Goal: Task Accomplishment & Management: Use online tool/utility

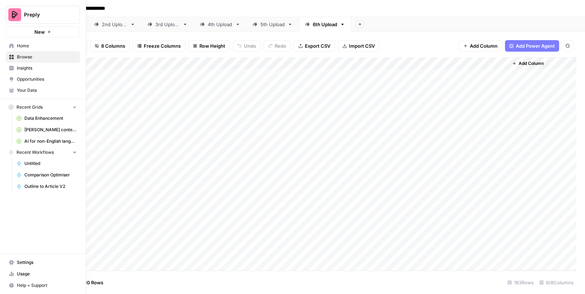
click at [19, 56] on span "Browse" at bounding box center [47, 57] width 60 height 6
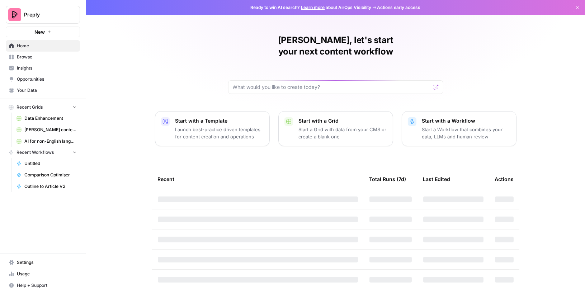
click at [38, 59] on span "Browse" at bounding box center [47, 57] width 60 height 6
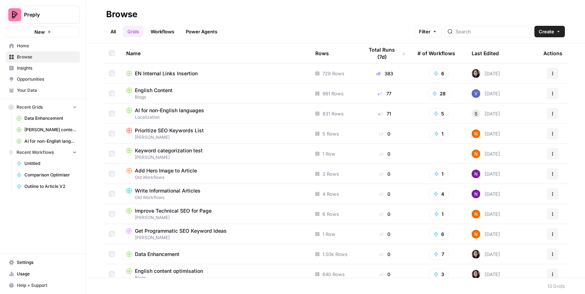
click at [157, 92] on span "English Content" at bounding box center [154, 90] width 38 height 7
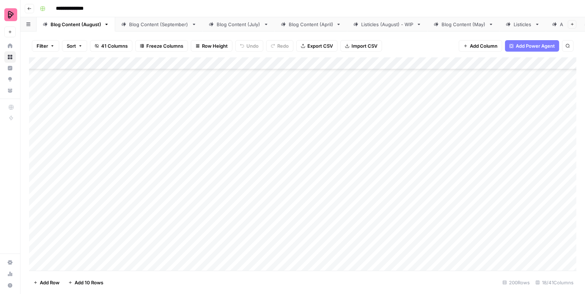
scroll to position [3538, 0]
click at [139, 25] on div "Blog Content (September)" at bounding box center [159, 24] width 60 height 7
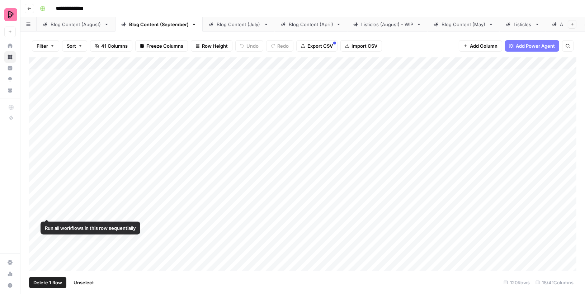
click at [39, 206] on div "Add Column" at bounding box center [302, 163] width 547 height 213
click at [37, 142] on div "Add Column" at bounding box center [302, 163] width 547 height 213
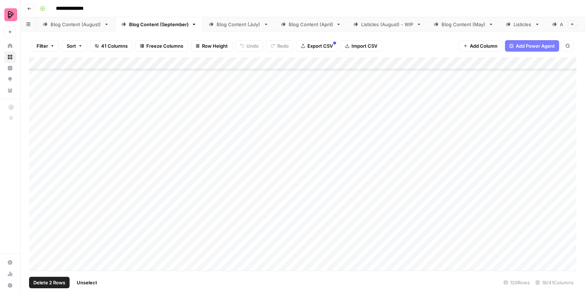
click at [37, 160] on div "Add Column" at bounding box center [302, 163] width 547 height 213
click at [37, 178] on div "Add Column" at bounding box center [302, 163] width 547 height 213
click at [38, 198] on div "Add Column" at bounding box center [302, 163] width 547 height 213
click at [36, 146] on div "Add Column" at bounding box center [302, 163] width 547 height 213
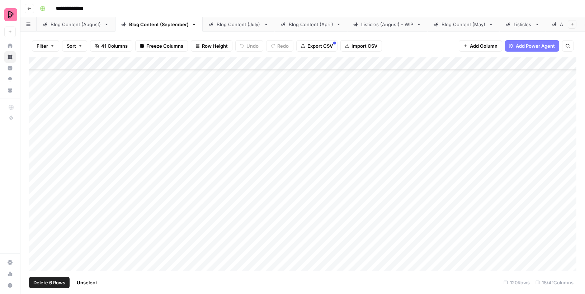
click at [38, 219] on div "Add Column" at bounding box center [302, 163] width 547 height 213
click at [35, 130] on div "Add Column" at bounding box center [302, 163] width 547 height 213
click at [38, 165] on div "Add Column" at bounding box center [302, 163] width 547 height 213
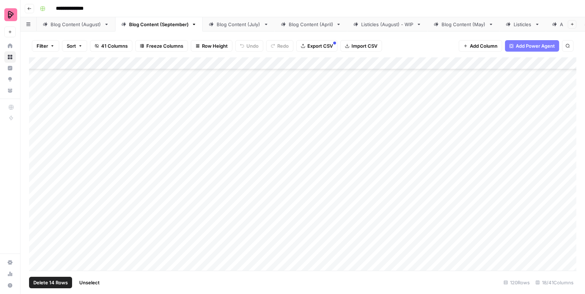
click at [39, 170] on div "Add Column" at bounding box center [302, 163] width 547 height 213
click at [38, 144] on div "Add Column" at bounding box center [302, 163] width 547 height 213
click at [37, 172] on div "Add Column" at bounding box center [302, 163] width 547 height 213
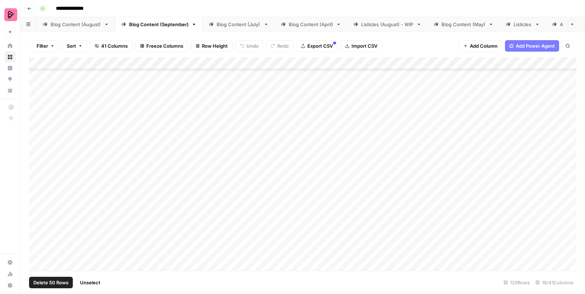
click at [37, 169] on div "Add Column" at bounding box center [302, 163] width 547 height 213
click at [38, 99] on div "Add Column" at bounding box center [302, 163] width 547 height 213
click at [38, 134] on div "Add Column" at bounding box center [302, 163] width 547 height 213
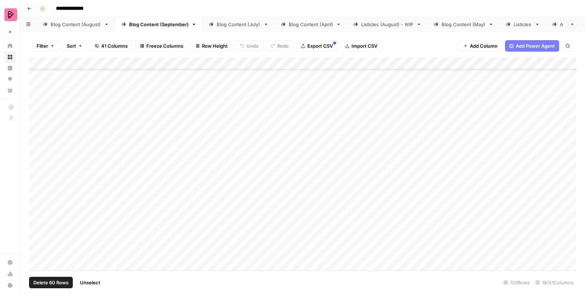
click at [38, 249] on div "Add Column" at bounding box center [302, 163] width 547 height 213
click at [59, 281] on span "Delete 106 Rows" at bounding box center [51, 282] width 37 height 7
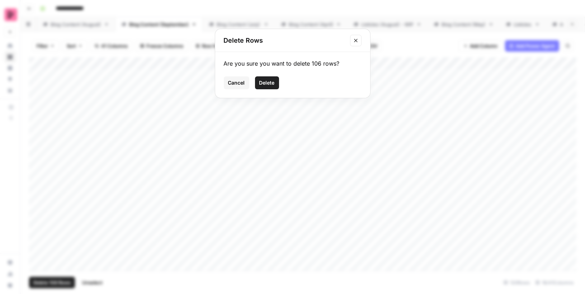
click at [240, 85] on span "Cancel" at bounding box center [236, 82] width 17 height 7
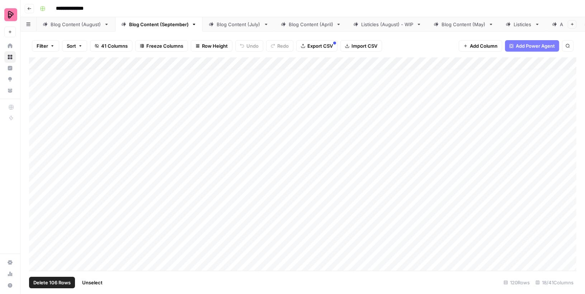
scroll to position [33, 0]
click at [35, 175] on div "Add Column" at bounding box center [302, 163] width 547 height 213
click at [36, 176] on div "Add Column" at bounding box center [302, 163] width 547 height 213
click at [35, 192] on div "Add Column" at bounding box center [302, 163] width 547 height 213
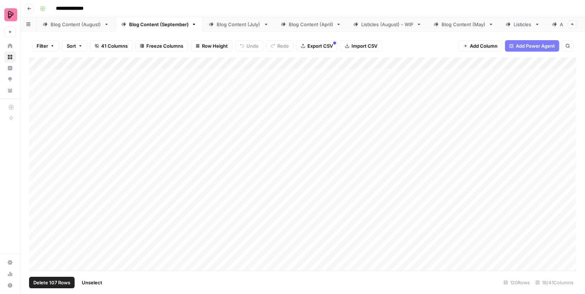
click at [55, 281] on span "Delete 107 Rows" at bounding box center [51, 282] width 37 height 7
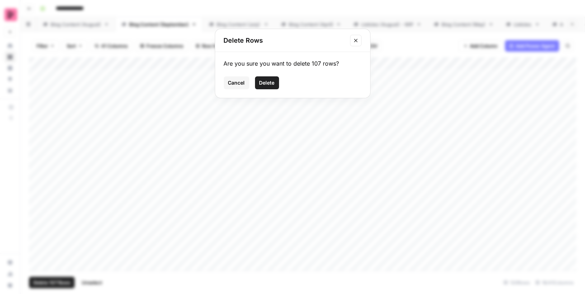
click at [262, 81] on span "Delete" at bounding box center [266, 82] width 15 height 7
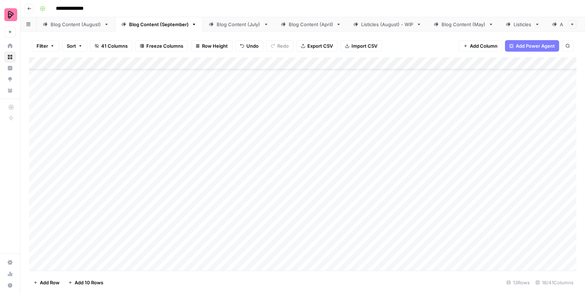
scroll to position [52, 0]
click at [39, 154] on div "Add Column" at bounding box center [302, 163] width 547 height 213
click at [38, 248] on div "Add Column" at bounding box center [302, 163] width 547 height 213
click at [57, 282] on span "Delete 6 Rows" at bounding box center [49, 282] width 32 height 7
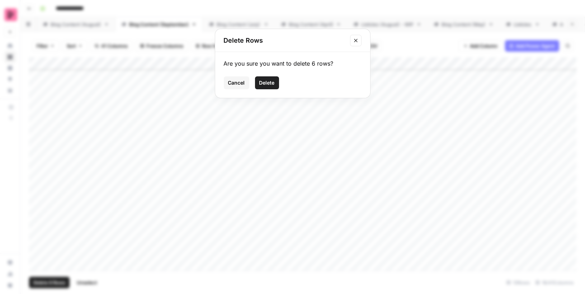
click at [265, 80] on span "Delete" at bounding box center [266, 82] width 15 height 7
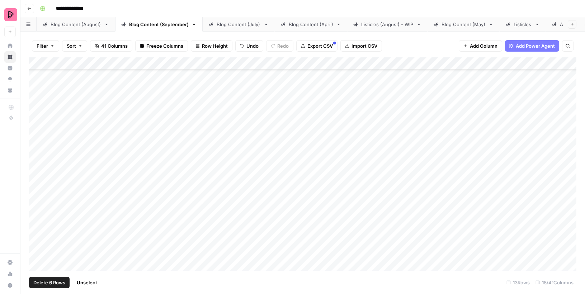
scroll to position [0, 0]
click at [73, 204] on div "Add Column" at bounding box center [302, 134] width 547 height 154
click at [160, 209] on div "Add Column" at bounding box center [302, 143] width 547 height 173
click at [111, 208] on div "Add Column" at bounding box center [302, 143] width 547 height 173
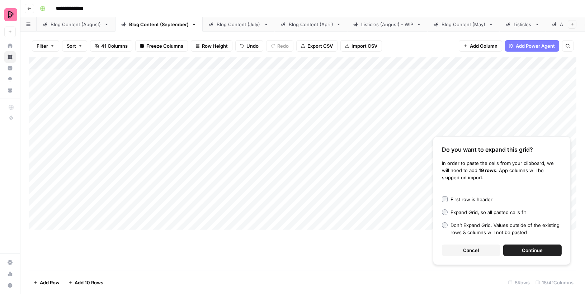
click at [537, 251] on span "Continue" at bounding box center [532, 250] width 21 height 7
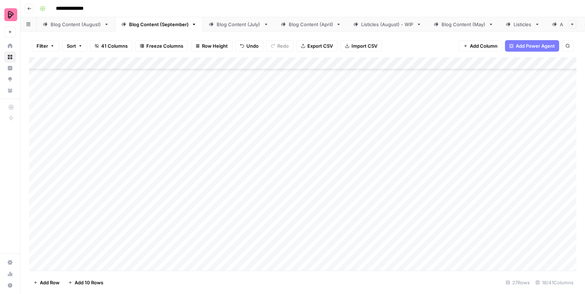
scroll to position [21, 0]
click at [249, 170] on div "Add Column" at bounding box center [302, 163] width 547 height 213
click at [245, 185] on div "Add Column" at bounding box center [302, 163] width 547 height 213
click at [245, 203] on div "Add Column" at bounding box center [302, 163] width 547 height 213
click at [240, 222] on div "Add Column" at bounding box center [302, 163] width 547 height 213
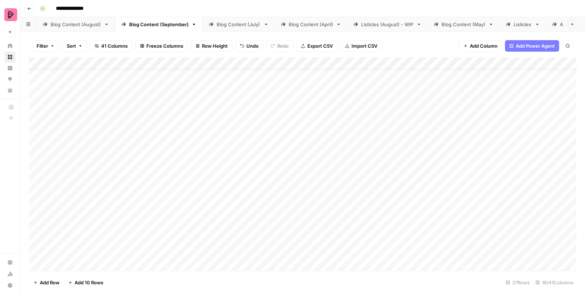
click at [239, 244] on div "Add Column" at bounding box center [302, 163] width 547 height 213
click at [244, 130] on div "Add Column" at bounding box center [302, 163] width 547 height 213
click at [244, 144] on div "Add Column" at bounding box center [302, 163] width 547 height 213
click at [243, 161] on div "Add Column" at bounding box center [302, 163] width 547 height 213
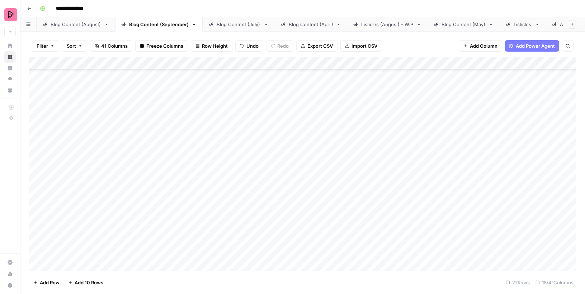
click at [239, 193] on div "Add Column" at bounding box center [302, 163] width 547 height 213
click at [235, 175] on div "Add Column" at bounding box center [302, 163] width 547 height 213
click at [235, 200] on div "Add Column" at bounding box center [302, 163] width 547 height 213
click at [236, 219] on div "Add Column" at bounding box center [302, 163] width 547 height 213
click at [233, 239] on div "Add Column" at bounding box center [302, 163] width 547 height 213
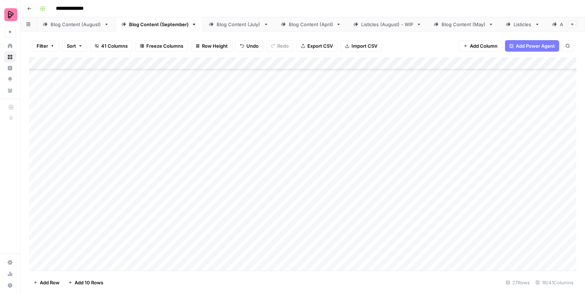
scroll to position [213, 0]
click at [235, 198] on div "Add Column" at bounding box center [302, 163] width 547 height 213
click at [235, 214] on div "Add Column" at bounding box center [302, 163] width 547 height 213
click at [233, 238] on div "Add Column" at bounding box center [302, 163] width 547 height 213
click at [234, 255] on div "Add Column" at bounding box center [302, 163] width 547 height 213
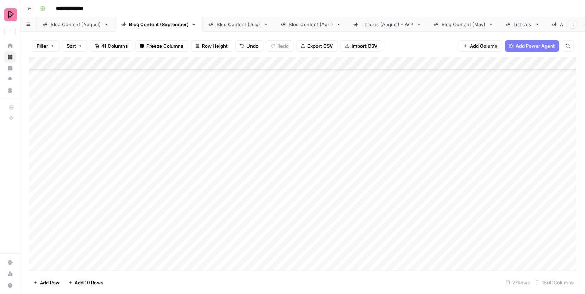
scroll to position [313, 0]
click at [235, 177] on div "Add Column" at bounding box center [302, 163] width 547 height 213
click at [233, 193] on div "Add Column" at bounding box center [302, 163] width 547 height 213
click at [234, 213] on div "Add Column" at bounding box center [302, 163] width 547 height 213
click at [230, 229] on div "Add Column" at bounding box center [302, 163] width 547 height 213
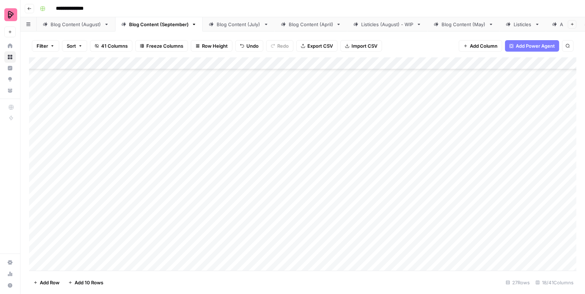
click at [232, 254] on div "Add Column" at bounding box center [302, 163] width 547 height 213
click at [47, 160] on div "Add Column" at bounding box center [302, 163] width 547 height 213
click at [47, 178] on div "Add Column" at bounding box center [302, 163] width 547 height 213
click at [46, 176] on div "Add Column" at bounding box center [302, 163] width 547 height 213
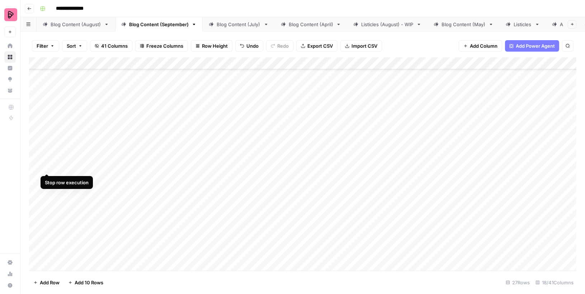
click at [47, 158] on div "Add Column" at bounding box center [302, 163] width 547 height 213
click at [146, 160] on div "Add Column" at bounding box center [302, 163] width 547 height 213
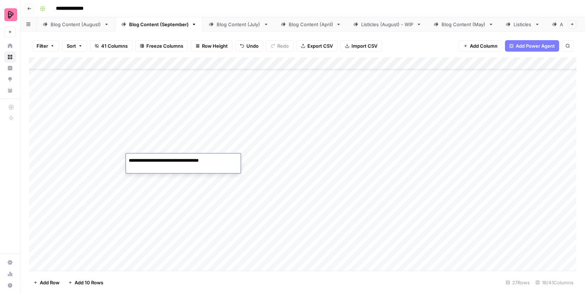
drag, startPoint x: 143, startPoint y: 161, endPoint x: 116, endPoint y: 161, distance: 27.2
click at [116, 161] on body "**********" at bounding box center [292, 147] width 585 height 294
type textarea "**********"
click at [144, 178] on div "Add Column" at bounding box center [302, 163] width 547 height 213
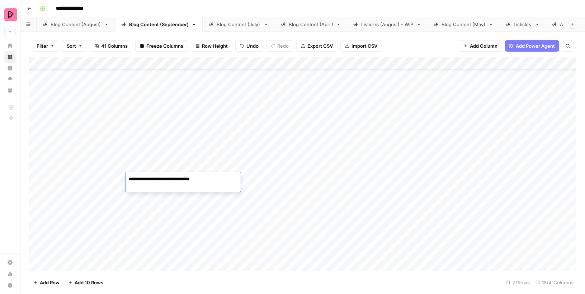
drag, startPoint x: 145, startPoint y: 180, endPoint x: 118, endPoint y: 180, distance: 26.9
click at [118, 180] on body "**********" at bounding box center [292, 147] width 585 height 294
type textarea "**********"
click at [148, 208] on div "Add Column" at bounding box center [302, 163] width 547 height 213
click at [143, 200] on div "Add Column" at bounding box center [302, 163] width 547 height 213
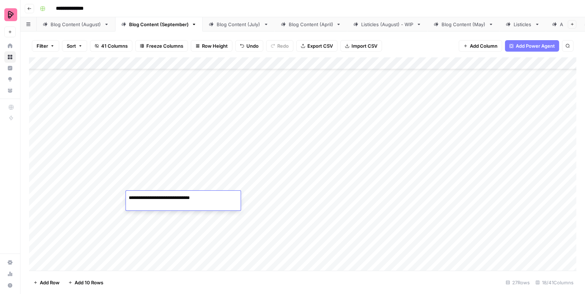
click at [143, 200] on textarea "**********" at bounding box center [183, 198] width 115 height 10
drag, startPoint x: 145, startPoint y: 200, endPoint x: 127, endPoint y: 200, distance: 18.3
click at [127, 200] on textarea "**********" at bounding box center [183, 198] width 115 height 10
type textarea "**********"
click at [140, 217] on div "Add Column" at bounding box center [302, 163] width 547 height 213
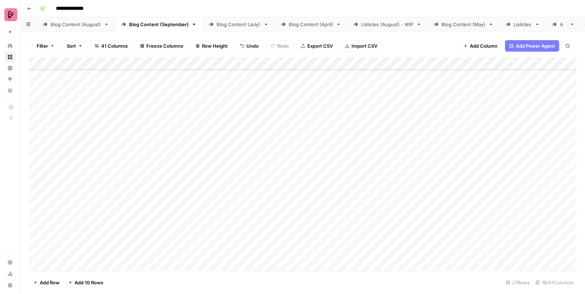
click at [140, 217] on div "Add Column" at bounding box center [302, 163] width 547 height 213
drag, startPoint x: 145, startPoint y: 217, endPoint x: 108, endPoint y: 217, distance: 36.9
click at [108, 217] on body "**********" at bounding box center [292, 147] width 585 height 294
type textarea "**********"
click at [138, 237] on div "Add Column" at bounding box center [302, 163] width 547 height 213
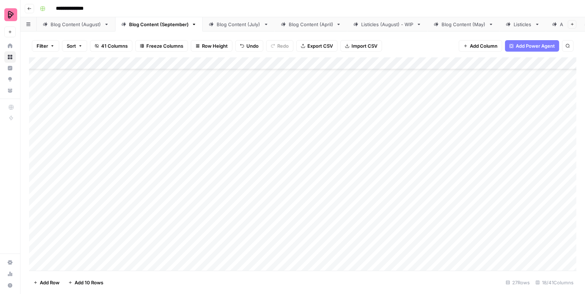
click at [138, 237] on div "Add Column" at bounding box center [302, 163] width 547 height 213
drag, startPoint x: 145, startPoint y: 236, endPoint x: 121, endPoint y: 236, distance: 24.0
click at [121, 236] on body "**********" at bounding box center [292, 147] width 585 height 294
type textarea "**********"
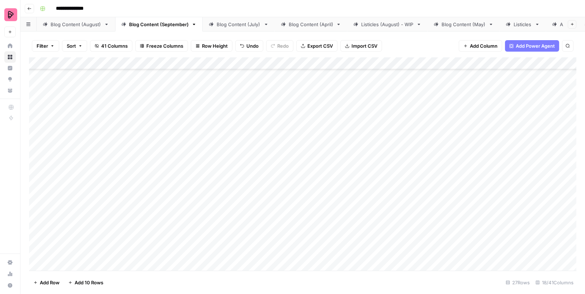
click at [47, 157] on div "Add Column" at bounding box center [302, 163] width 547 height 213
click at [48, 177] on div "Add Column" at bounding box center [302, 163] width 547 height 213
click at [50, 192] on div "Add Column" at bounding box center [302, 163] width 547 height 213
click at [51, 214] on div "Add Column" at bounding box center [302, 163] width 547 height 213
click at [48, 231] on div "Add Column" at bounding box center [302, 163] width 547 height 213
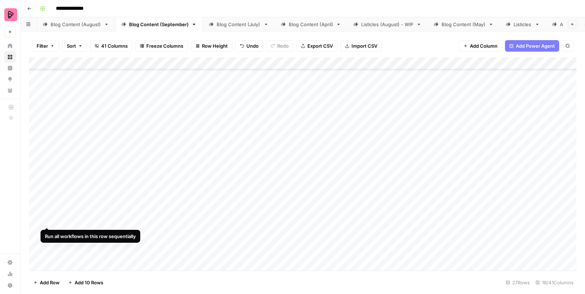
click at [48, 214] on div "Add Column" at bounding box center [302, 163] width 547 height 213
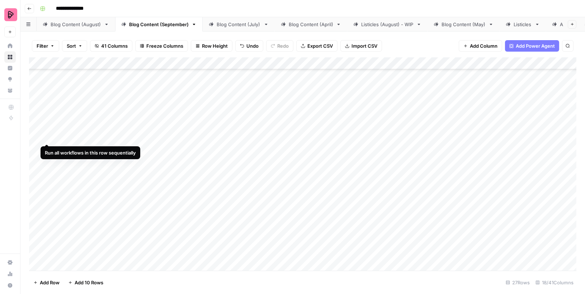
click at [47, 129] on div "Add Column" at bounding box center [302, 163] width 547 height 213
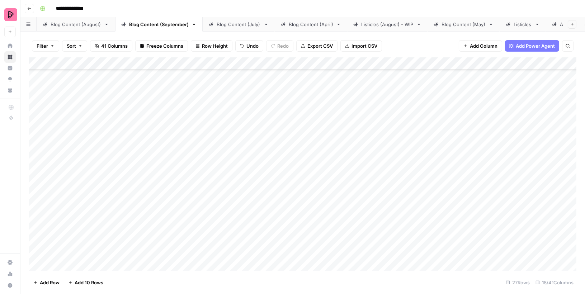
scroll to position [313, 0]
click at [47, 151] on div "Add Column" at bounding box center [302, 163] width 547 height 213
click at [228, 25] on div "Blog Content (July)" at bounding box center [239, 24] width 44 height 7
click at [57, 24] on div "Blog Content (August)" at bounding box center [76, 24] width 51 height 7
click at [252, 26] on div "Blog Content (July)" at bounding box center [239, 24] width 44 height 7
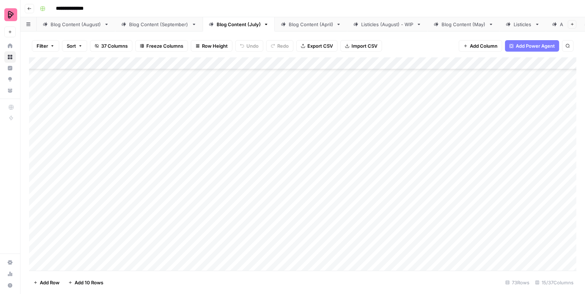
scroll to position [1171, 0]
click at [301, 24] on div "Blog Content (April)" at bounding box center [311, 24] width 44 height 7
click at [172, 24] on div "Blog Content (September)" at bounding box center [159, 24] width 60 height 7
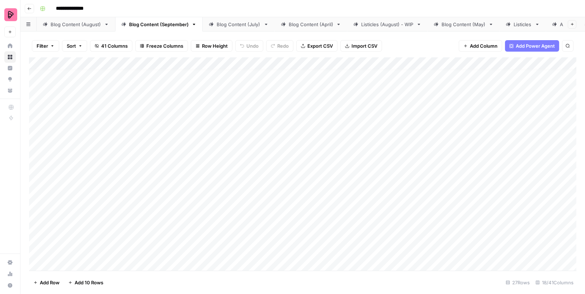
click at [319, 200] on div "Add Column" at bounding box center [302, 163] width 547 height 213
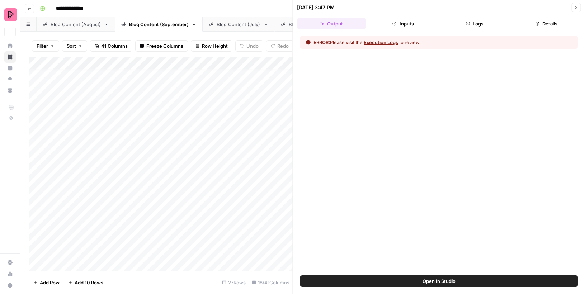
click at [390, 42] on button "Execution Logs" at bounding box center [381, 42] width 34 height 7
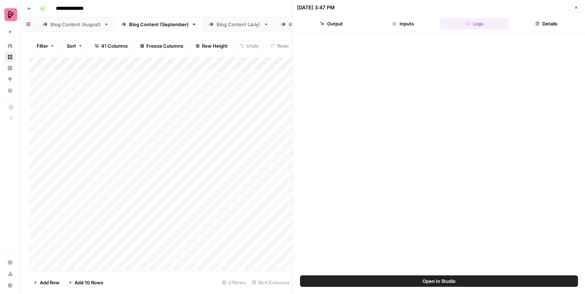
click at [396, 28] on button "Inputs" at bounding box center [403, 23] width 69 height 11
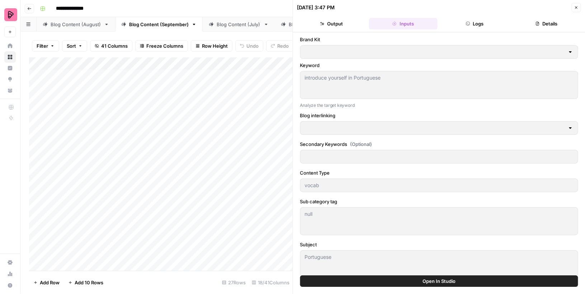
type input "Preply (EN)"
type input "Blog interlinking"
click at [574, 8] on icon "button" at bounding box center [576, 7] width 4 height 4
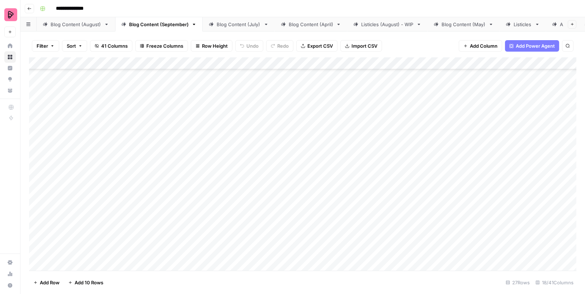
scroll to position [142, 0]
click at [328, 155] on div "Add Column" at bounding box center [302, 163] width 547 height 213
click at [461, 142] on div "Add Column" at bounding box center [302, 163] width 547 height 213
click at [453, 161] on div "Add Column" at bounding box center [302, 163] width 547 height 213
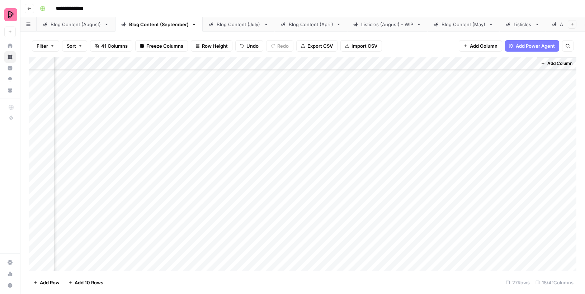
click at [447, 181] on div "Add Column" at bounding box center [302, 163] width 547 height 213
click at [445, 199] on div "Add Column" at bounding box center [302, 163] width 547 height 213
click at [449, 215] on div "Add Column" at bounding box center [302, 163] width 547 height 213
click at [447, 195] on div "Add Column" at bounding box center [302, 163] width 547 height 213
click at [446, 230] on div "Add Column" at bounding box center [302, 163] width 547 height 213
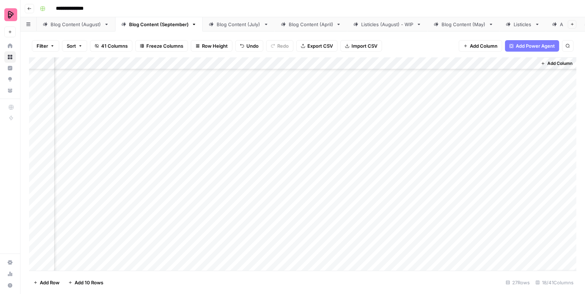
scroll to position [134, 686]
click at [445, 162] on div "Add Column" at bounding box center [302, 163] width 547 height 213
type textarea "**********"
click at [450, 165] on div "Add Column" at bounding box center [302, 163] width 547 height 213
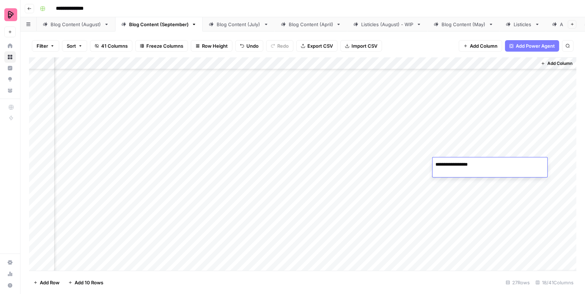
click at [456, 163] on textarea "**********" at bounding box center [489, 165] width 115 height 10
click at [479, 163] on textarea "**********" at bounding box center [489, 165] width 115 height 10
click at [437, 163] on textarea "**********" at bounding box center [489, 165] width 115 height 10
click at [460, 163] on textarea "**********" at bounding box center [489, 165] width 115 height 10
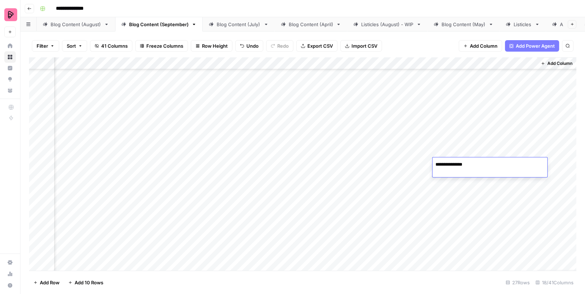
type textarea "**********"
click at [452, 165] on div "Add Column" at bounding box center [302, 163] width 547 height 213
click at [451, 185] on div "Add Column" at bounding box center [302, 163] width 547 height 213
click at [448, 205] on div "Add Column" at bounding box center [302, 163] width 547 height 213
click at [448, 233] on div "Add Column" at bounding box center [302, 163] width 547 height 213
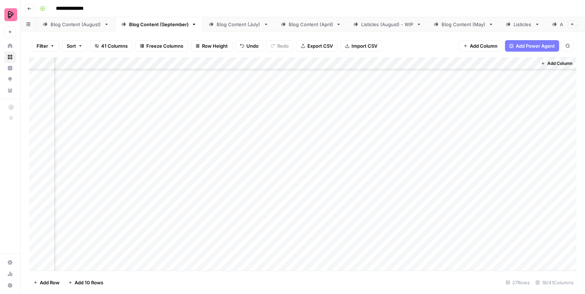
click at [444, 222] on div "Add Column" at bounding box center [302, 163] width 547 height 213
click at [444, 239] on div "Add Column" at bounding box center [302, 163] width 547 height 213
click at [445, 231] on div "Add Column" at bounding box center [302, 163] width 547 height 213
click at [440, 156] on div "Add Column" at bounding box center [302, 163] width 547 height 213
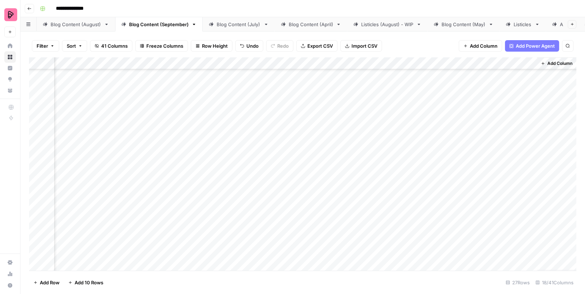
click at [441, 140] on div "Add Column" at bounding box center [302, 163] width 547 height 213
click at [441, 120] on div "Add Column" at bounding box center [302, 163] width 547 height 213
click at [443, 105] on div "Add Column" at bounding box center [302, 163] width 547 height 213
click at [445, 174] on div "Add Column" at bounding box center [302, 163] width 547 height 213
type textarea "**********"
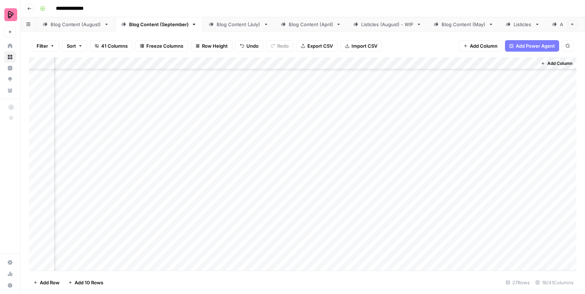
click at [445, 174] on div "Add Column" at bounding box center [302, 163] width 547 height 213
click at [448, 194] on div "Add Column" at bounding box center [302, 163] width 547 height 213
click at [448, 208] on div "Add Column" at bounding box center [302, 163] width 547 height 213
click at [447, 235] on div "Add Column" at bounding box center [302, 163] width 547 height 213
click at [444, 251] on div "Add Column" at bounding box center [302, 163] width 547 height 213
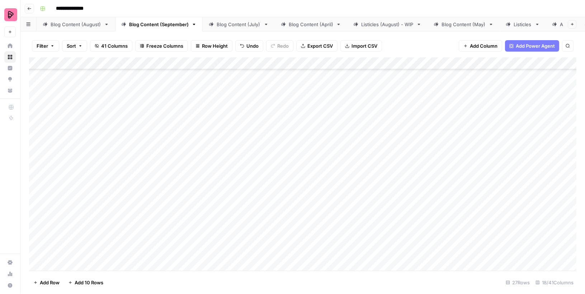
scroll to position [46, 0]
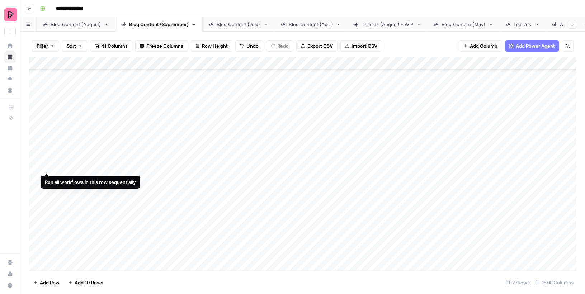
click at [46, 159] on div "Add Column" at bounding box center [302, 163] width 547 height 213
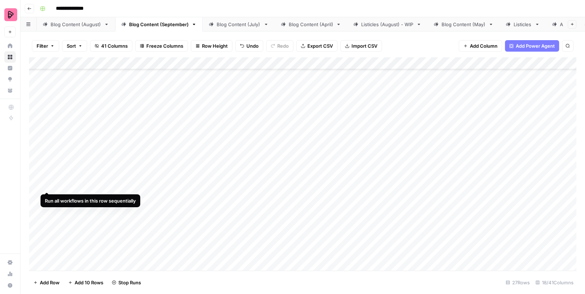
click at [47, 176] on div "Add Column" at bounding box center [302, 163] width 547 height 213
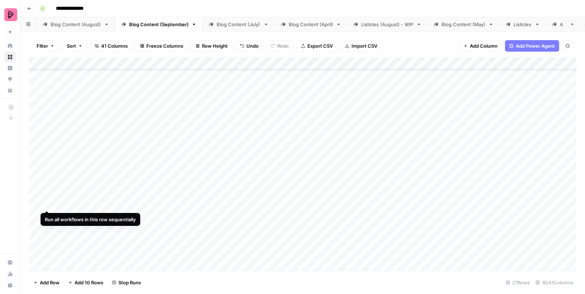
click at [46, 198] on div "Add Column" at bounding box center [302, 163] width 547 height 213
click at [47, 215] on div "Add Column" at bounding box center [302, 163] width 547 height 213
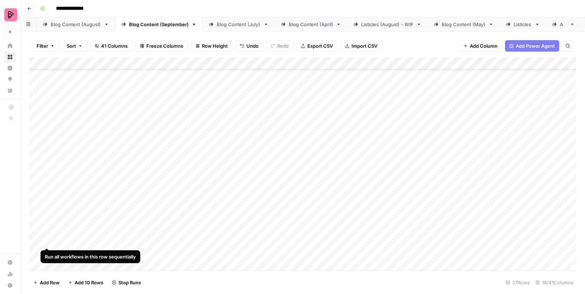
click at [47, 234] on div "Add Column" at bounding box center [302, 163] width 547 height 213
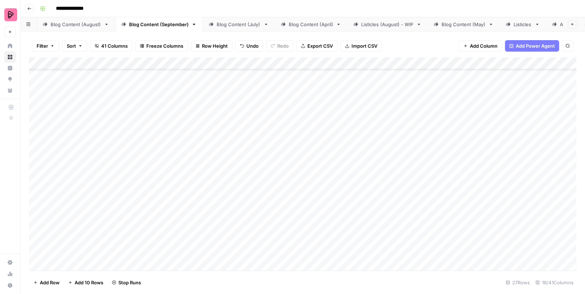
click at [49, 252] on div "Add Column" at bounding box center [302, 163] width 547 height 213
click at [46, 181] on div "Add Column" at bounding box center [302, 163] width 547 height 213
click at [518, 81] on div "Add Column" at bounding box center [302, 163] width 547 height 213
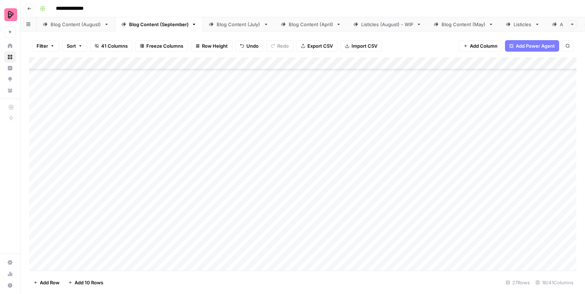
click at [504, 94] on div "Add Column" at bounding box center [302, 163] width 547 height 213
click at [493, 113] on div "Add Column" at bounding box center [302, 163] width 547 height 213
click at [491, 130] on div "Add Column" at bounding box center [302, 163] width 547 height 213
click at [487, 154] on div "Add Column" at bounding box center [302, 163] width 547 height 213
click at [486, 168] on div "Add Column" at bounding box center [302, 163] width 547 height 213
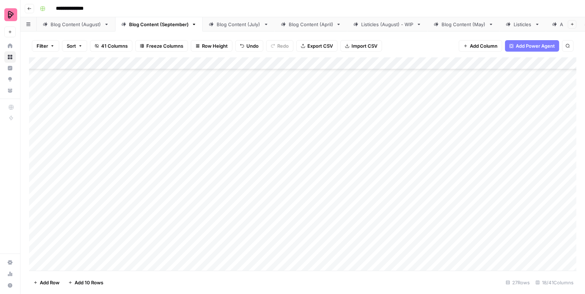
click at [489, 183] on div "Add Column" at bounding box center [302, 163] width 547 height 213
click at [423, 184] on div "Add Column" at bounding box center [302, 163] width 547 height 213
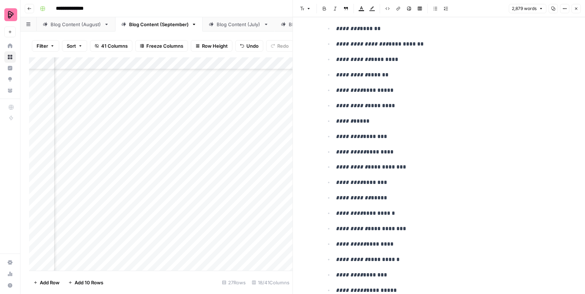
scroll to position [2801, 0]
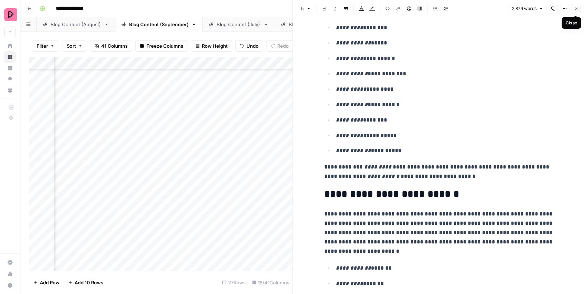
click at [576, 9] on icon "button" at bounding box center [576, 8] width 4 height 4
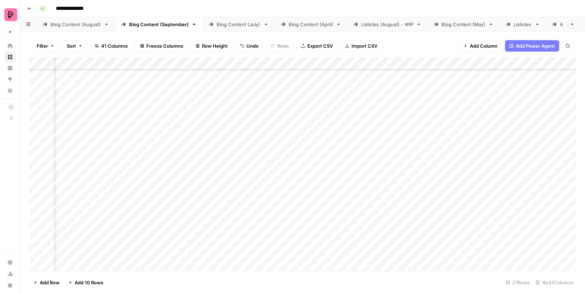
scroll to position [313, 432]
click at [293, 153] on div "Add Column" at bounding box center [302, 163] width 547 height 213
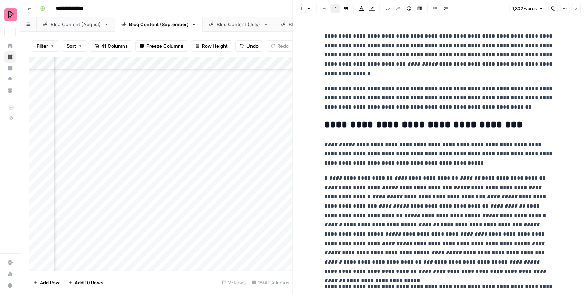
click at [578, 10] on icon "button" at bounding box center [576, 8] width 4 height 4
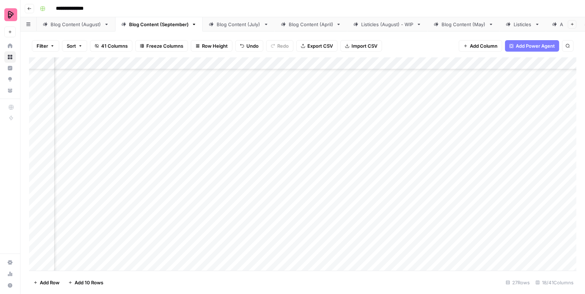
scroll to position [110, 432]
click at [294, 189] on div "Add Column" at bounding box center [302, 163] width 547 height 213
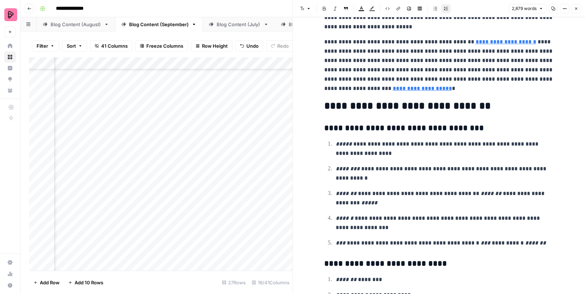
scroll to position [6855, 0]
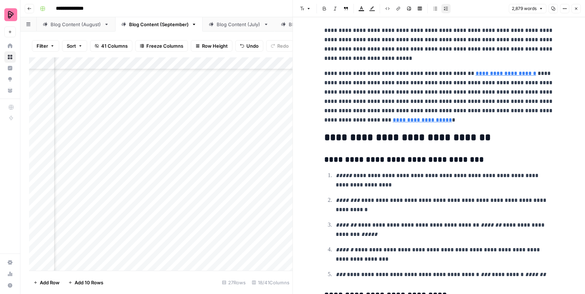
click at [575, 9] on icon "button" at bounding box center [576, 8] width 4 height 4
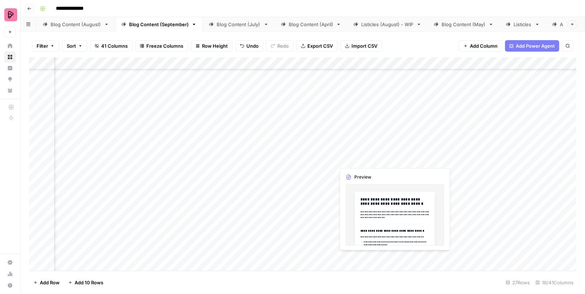
scroll to position [313, 440]
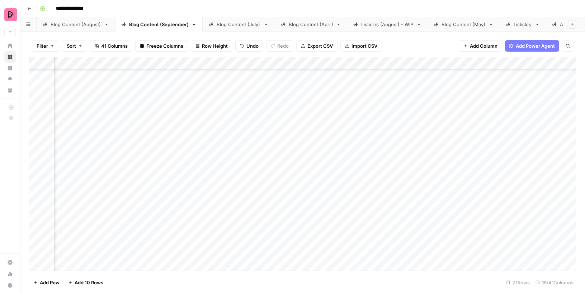
click at [285, 153] on div "Add Column" at bounding box center [302, 163] width 547 height 213
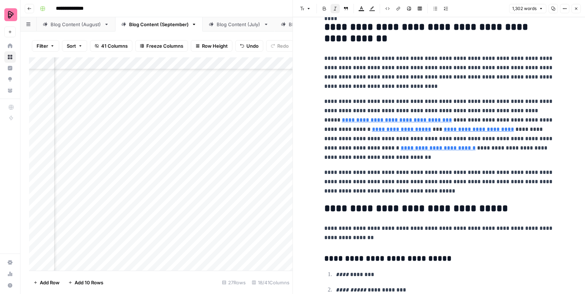
scroll to position [1623, 0]
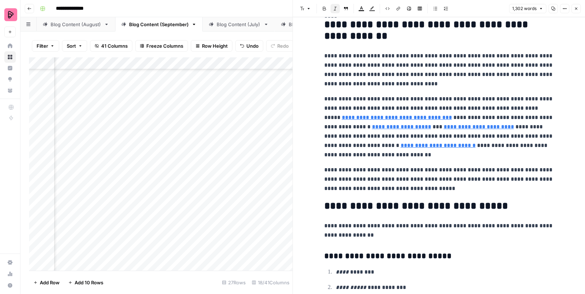
click at [579, 9] on button "Close" at bounding box center [575, 8] width 9 height 9
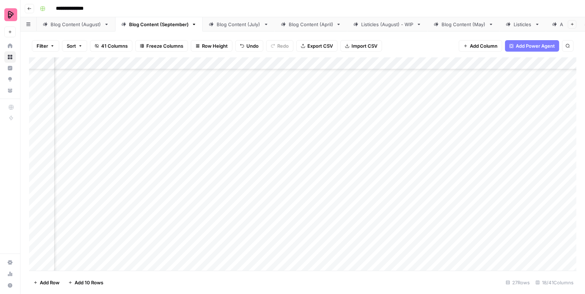
scroll to position [165, 353]
click at [373, 115] on div "Add Column" at bounding box center [302, 163] width 547 height 213
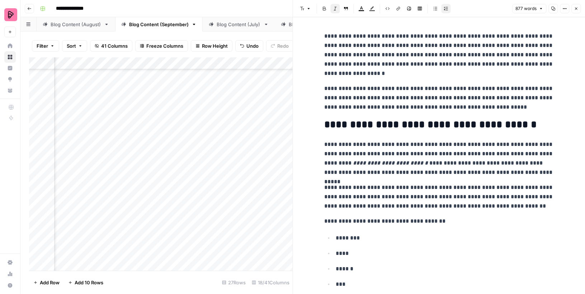
click at [576, 10] on icon "button" at bounding box center [576, 8] width 4 height 4
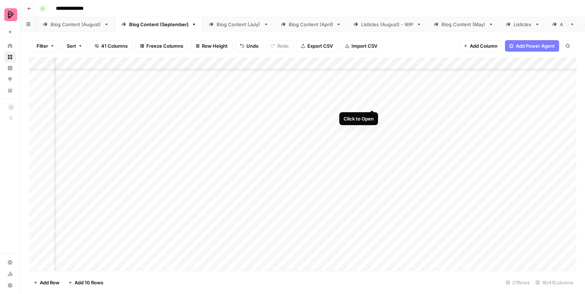
click at [372, 94] on div "Add Column" at bounding box center [302, 163] width 547 height 213
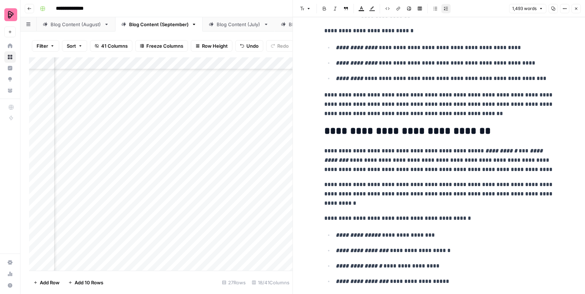
scroll to position [820, 0]
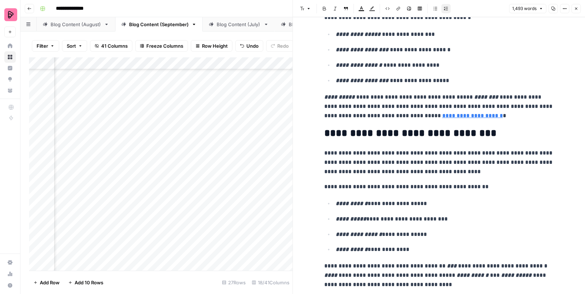
click at [472, 117] on link "**********" at bounding box center [472, 115] width 61 height 5
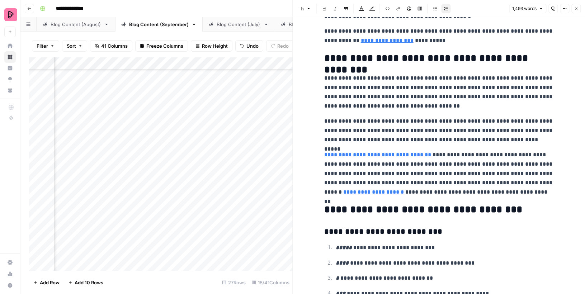
scroll to position [1822, 0]
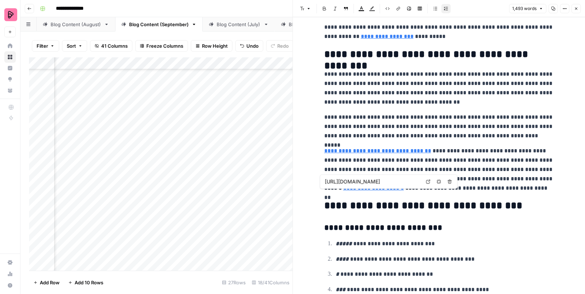
click at [346, 191] on link "**********" at bounding box center [373, 187] width 61 height 5
type input "https://www.preply.com/en/get-started"
click at [575, 6] on icon "button" at bounding box center [576, 8] width 4 height 4
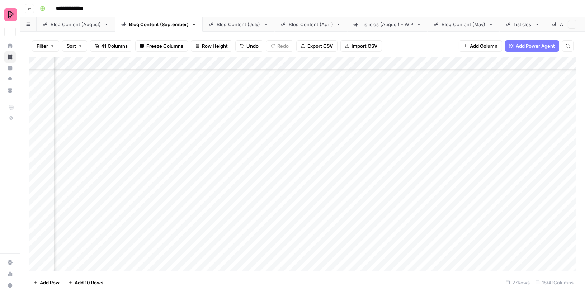
scroll to position [58, 354]
click at [371, 182] on div "Add Column" at bounding box center [302, 163] width 547 height 213
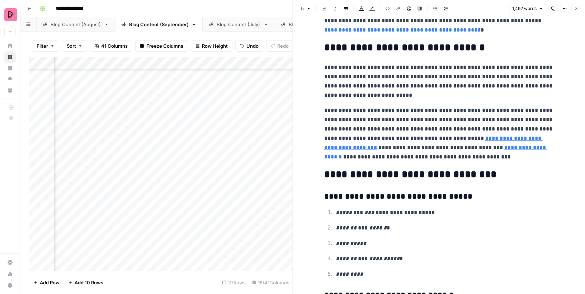
scroll to position [1924, 0]
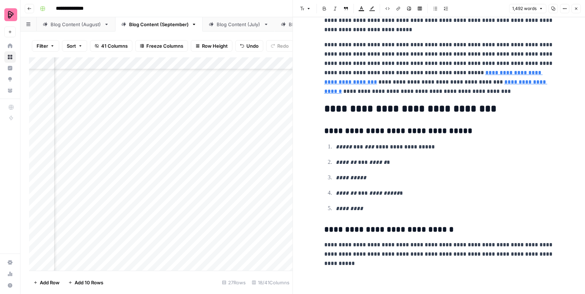
click at [574, 8] on icon "button" at bounding box center [576, 8] width 4 height 4
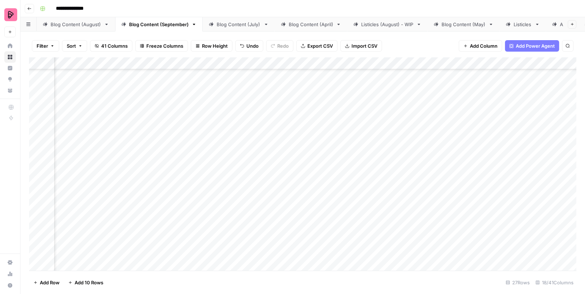
scroll to position [58, 109]
click at [210, 61] on div "Add Column" at bounding box center [302, 163] width 547 height 213
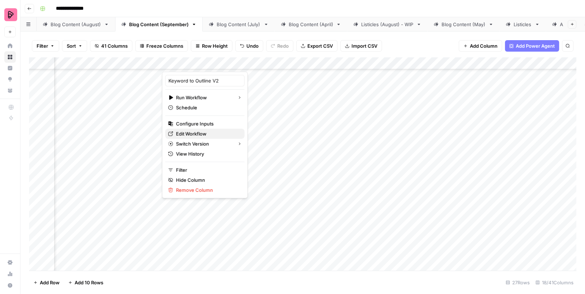
click at [194, 131] on span "Edit Workflow" at bounding box center [207, 133] width 63 height 7
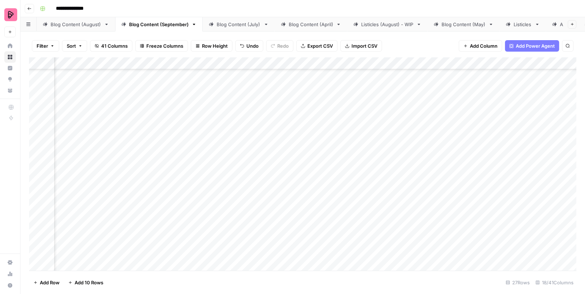
click at [341, 63] on div "Add Column" at bounding box center [302, 163] width 547 height 213
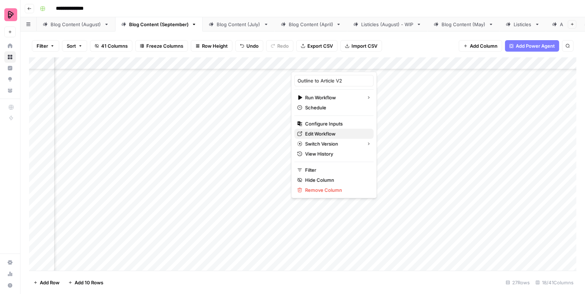
click at [324, 132] on span "Edit Workflow" at bounding box center [336, 133] width 63 height 7
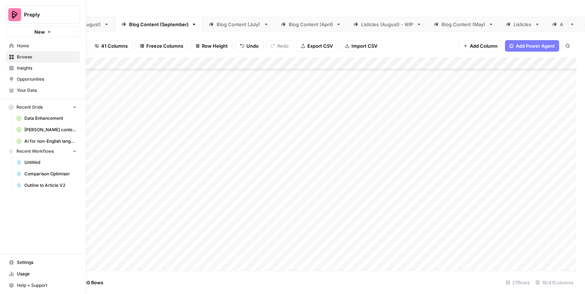
click at [11, 86] on link "Your Data" at bounding box center [43, 90] width 74 height 11
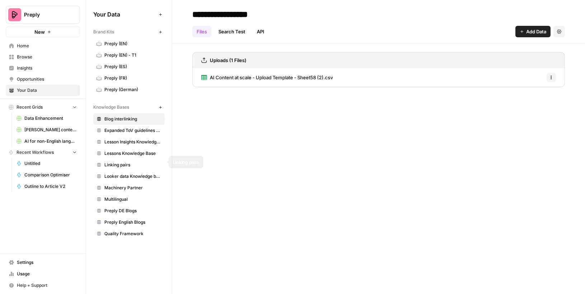
click at [142, 162] on span "Linking pairs" at bounding box center [132, 165] width 57 height 6
click at [245, 77] on span "Linking pairs - Sheet1 (1).csv" at bounding box center [241, 77] width 62 height 7
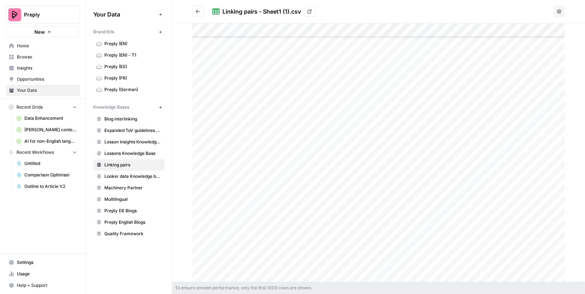
scroll to position [3136, 0]
click at [257, 234] on div at bounding box center [378, 152] width 372 height 258
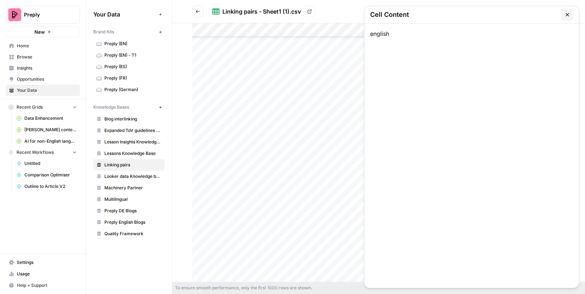
click at [315, 235] on div at bounding box center [378, 152] width 372 height 258
click at [566, 16] on icon "button" at bounding box center [567, 15] width 6 height 6
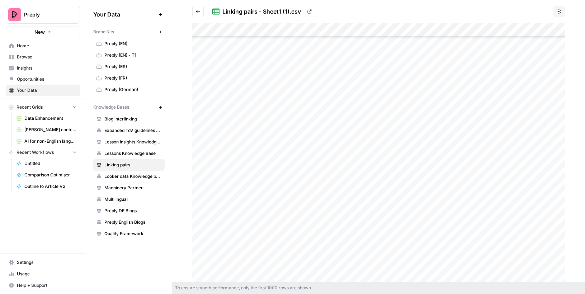
click at [35, 57] on span "Browse" at bounding box center [47, 57] width 60 height 6
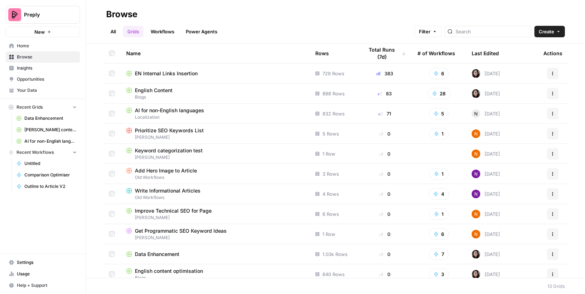
click at [151, 87] on span "English Content" at bounding box center [154, 90] width 38 height 7
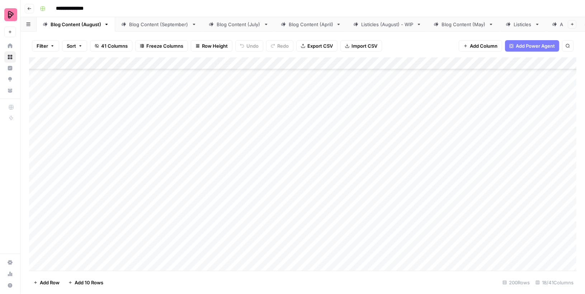
scroll to position [403, 0]
click at [154, 28] on link "Blog Content (September)" at bounding box center [158, 24] width 87 height 14
click at [364, 111] on div "Add Column" at bounding box center [302, 163] width 547 height 213
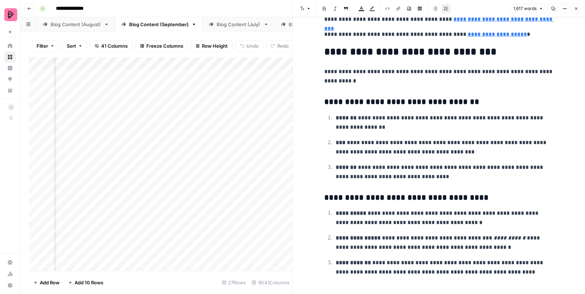
scroll to position [2209, 0]
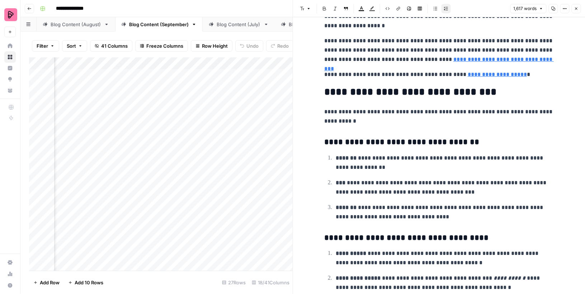
click at [577, 7] on icon "button" at bounding box center [576, 8] width 4 height 4
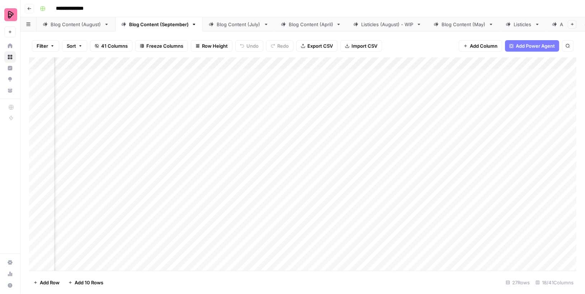
scroll to position [0, 274]
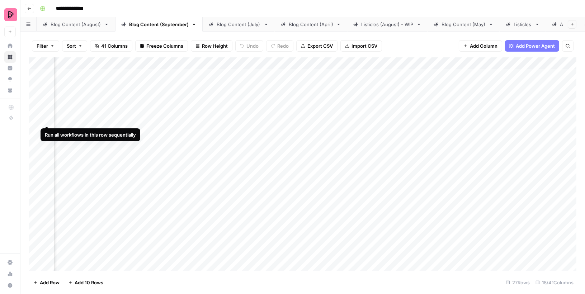
click at [47, 112] on div "Add Column" at bounding box center [302, 163] width 547 height 213
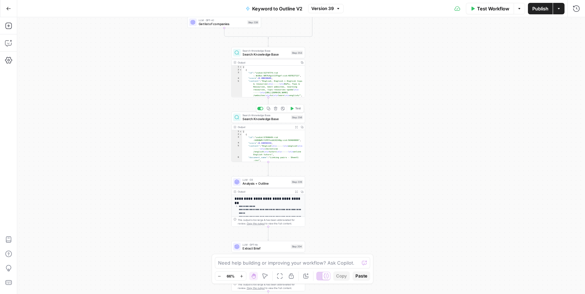
click at [286, 120] on span "Search Knowledge Base" at bounding box center [265, 119] width 47 height 5
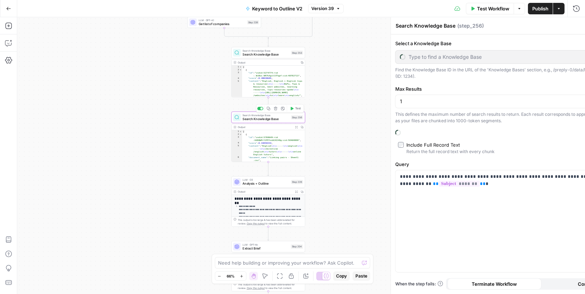
type input "Linking pairs"
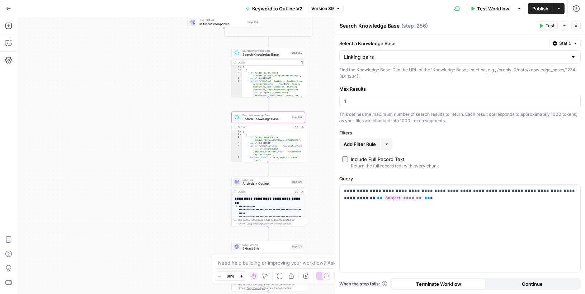
click at [362, 141] on span "Add Filter Rule" at bounding box center [359, 144] width 32 height 7
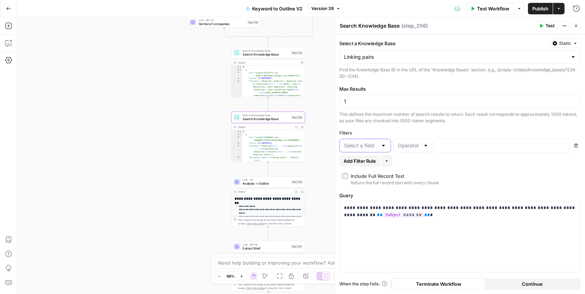
click at [365, 142] on input "text" at bounding box center [361, 145] width 34 height 7
click at [365, 171] on span "language" at bounding box center [363, 172] width 37 height 7
type input "language"
click at [422, 145] on div at bounding box center [413, 146] width 40 height 14
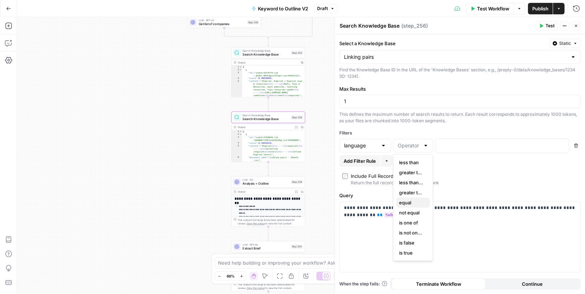
click at [411, 199] on span "equal" at bounding box center [411, 202] width 25 height 7
type input "equal"
click at [461, 147] on p at bounding box center [496, 145] width 113 height 7
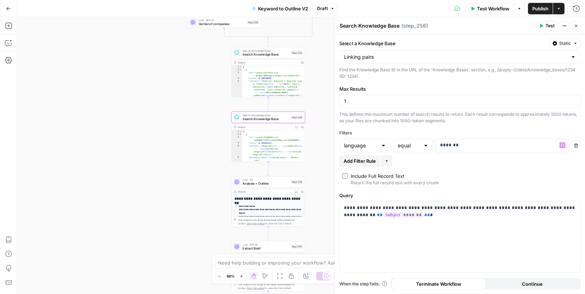
click at [372, 158] on span "Add Filter Rule" at bounding box center [359, 160] width 32 height 7
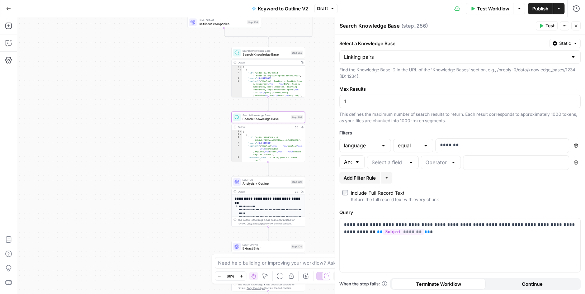
click at [357, 161] on div at bounding box center [357, 161] width 6 height 7
type input "And"
click at [381, 162] on input "text" at bounding box center [388, 162] width 34 height 7
click at [575, 161] on icon "button" at bounding box center [576, 162] width 4 height 4
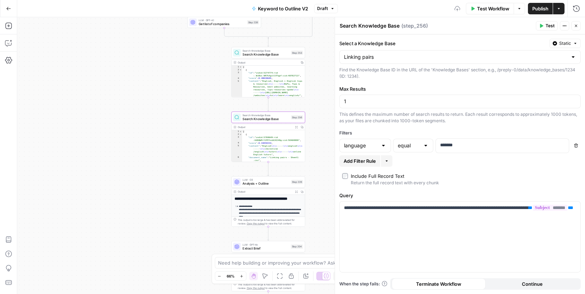
click at [547, 24] on span "Test" at bounding box center [549, 26] width 9 height 6
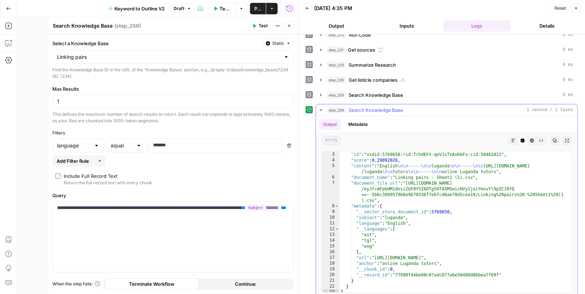
scroll to position [13, 0]
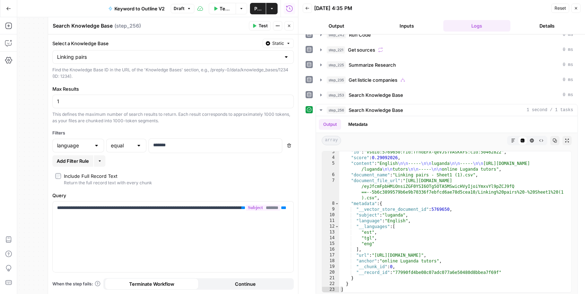
click at [80, 157] on span "Add Filter Rule" at bounding box center [73, 160] width 32 height 7
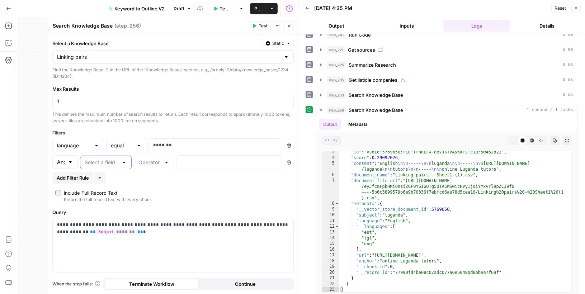
click at [100, 163] on input "text" at bounding box center [102, 162] width 34 height 7
click at [111, 199] on span "subject" at bounding box center [104, 198] width 37 height 7
type input "subject"
click at [191, 161] on p at bounding box center [223, 161] width 85 height 7
click at [163, 161] on div at bounding box center [154, 163] width 40 height 14
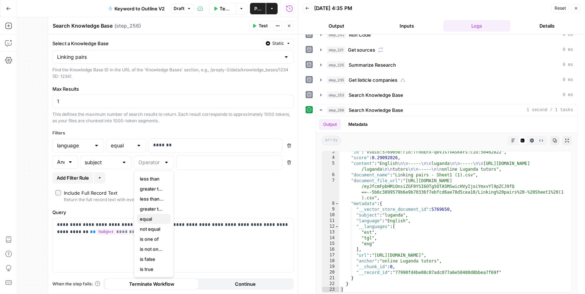
click at [151, 218] on span "equal" at bounding box center [152, 218] width 25 height 7
type input "equal"
click at [195, 168] on div "And subject equal Delete" at bounding box center [172, 163] width 241 height 17
click at [195, 167] on div at bounding box center [223, 163] width 94 height 14
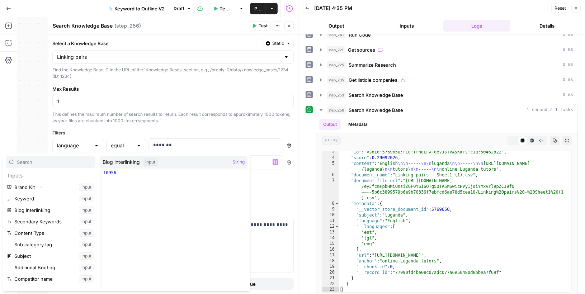
scroll to position [6, 0]
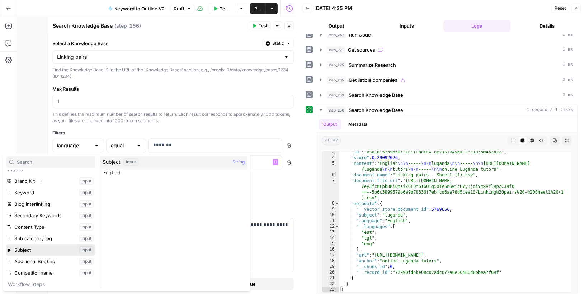
click at [43, 247] on button "Select variable Subject" at bounding box center [51, 249] width 90 height 11
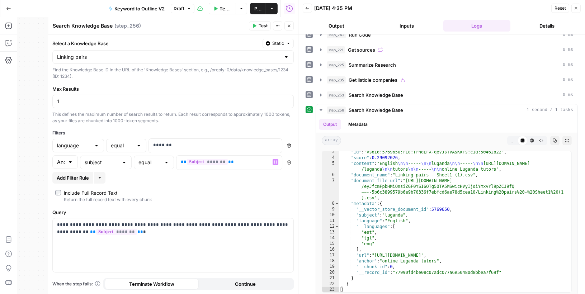
click at [261, 25] on span "Test" at bounding box center [262, 26] width 9 height 6
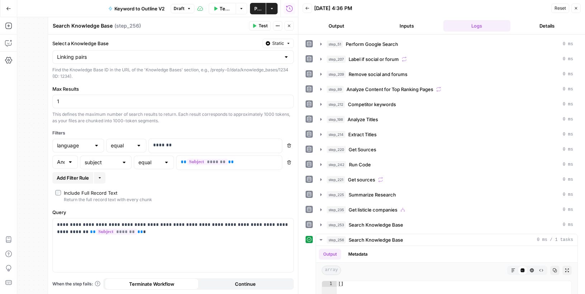
click at [290, 141] on button "Delete" at bounding box center [288, 145] width 9 height 9
type input "subject"
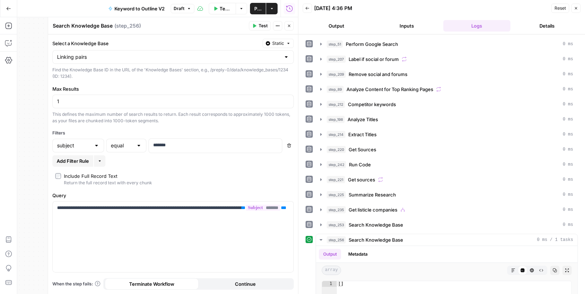
click button "Delete" at bounding box center [288, 145] width 9 height 9
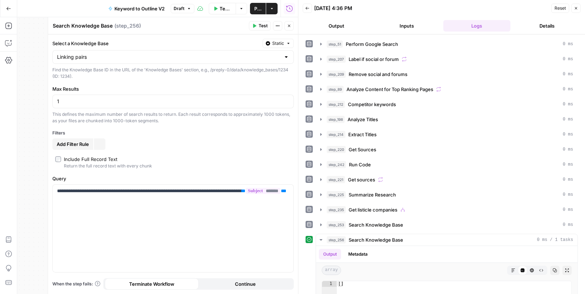
click at [163, 143] on div "Add Filter Rule More" at bounding box center [172, 143] width 241 height 11
click at [81, 146] on span "Add Filter Rule" at bounding box center [73, 144] width 32 height 7
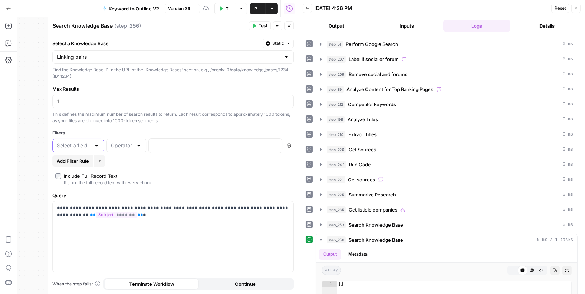
click at [79, 143] on input "text" at bounding box center [74, 145] width 34 height 7
click at [75, 182] on span "subject" at bounding box center [76, 182] width 37 height 7
type input "subject"
click at [128, 144] on input "text" at bounding box center [122, 145] width 22 height 7
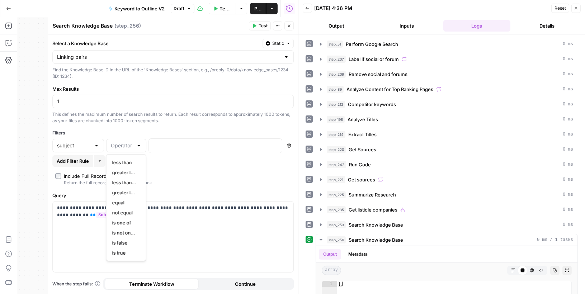
click at [127, 202] on span "equal" at bounding box center [124, 202] width 25 height 7
type input "equal"
click at [162, 146] on p at bounding box center [209, 145] width 113 height 7
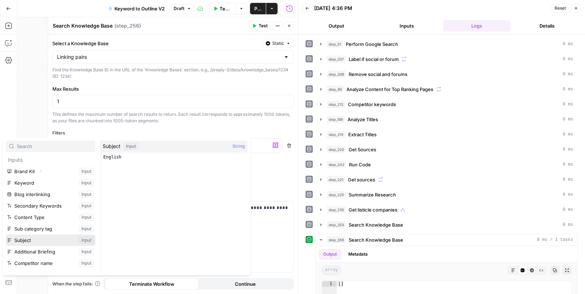
click at [74, 245] on button "Select variable Subject" at bounding box center [51, 239] width 90 height 11
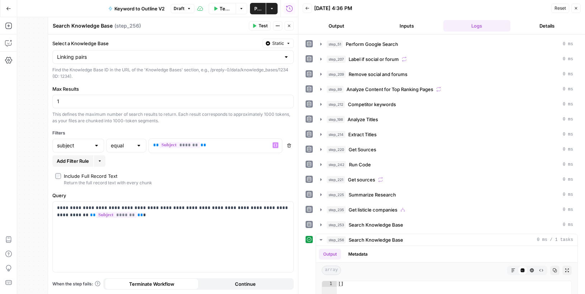
click at [266, 28] on span "Test" at bounding box center [262, 26] width 9 height 6
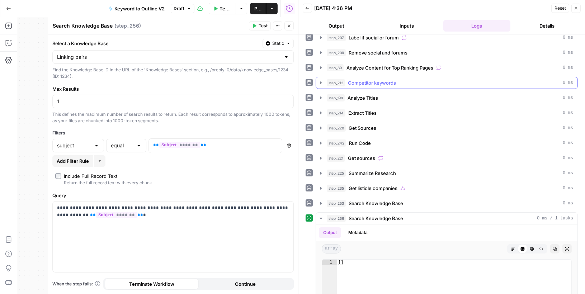
scroll to position [33, 0]
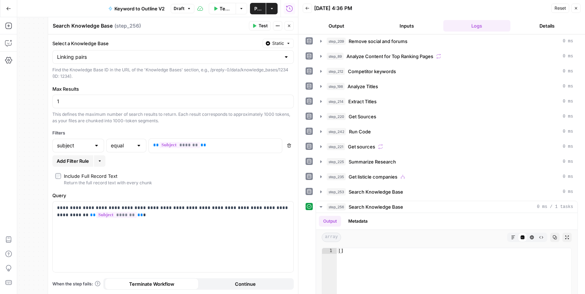
click at [138, 143] on div at bounding box center [139, 145] width 6 height 7
click at [122, 223] on span "is one of" at bounding box center [124, 222] width 25 height 7
type input "is one of"
click at [263, 27] on span "Test" at bounding box center [262, 26] width 9 height 6
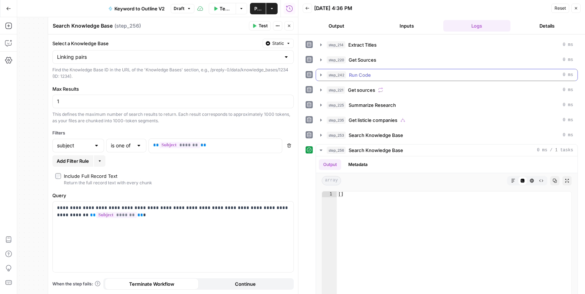
scroll to position [97, 0]
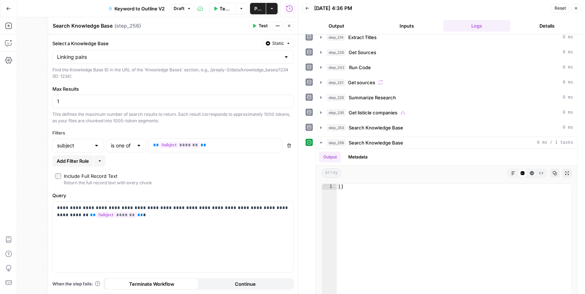
click at [96, 147] on div at bounding box center [97, 145] width 6 height 7
click at [85, 171] on span "language" at bounding box center [76, 172] width 37 height 7
type input "language"
click at [132, 145] on input "text" at bounding box center [122, 145] width 22 height 7
click at [126, 201] on span "equal" at bounding box center [124, 202] width 25 height 7
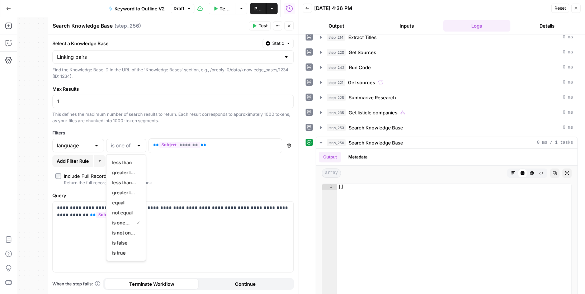
type input "equal"
click at [206, 142] on p "** ******* **" at bounding box center [215, 145] width 125 height 7
click at [206, 142] on p "** ******* **" at bounding box center [209, 145] width 113 height 7
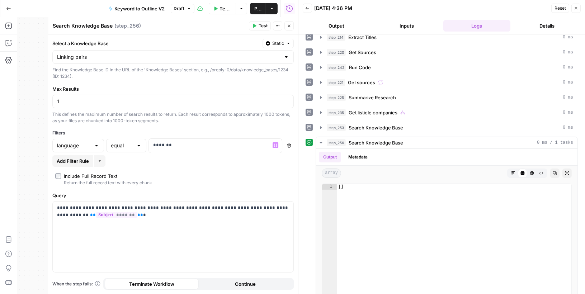
click at [259, 26] on button "Test" at bounding box center [260, 25] width 22 height 9
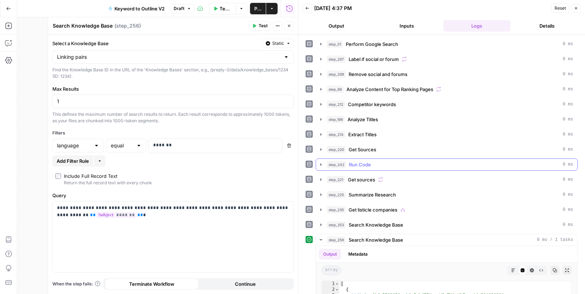
scroll to position [110, 0]
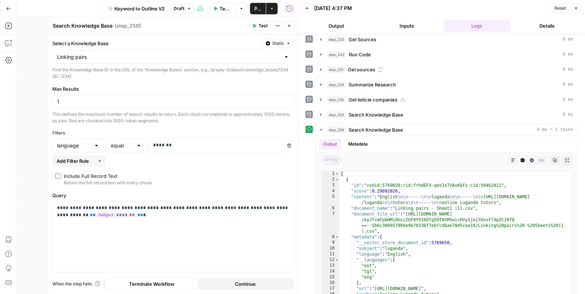
click at [222, 8] on span "Test Workflow" at bounding box center [226, 8] width 12 height 7
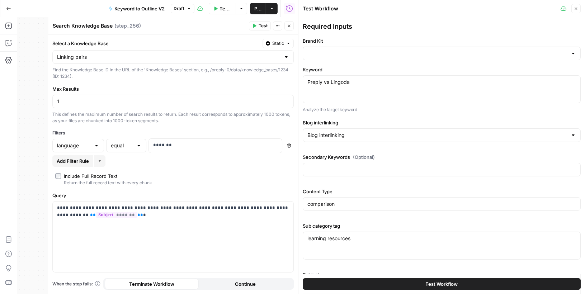
type input "Preply (EN)"
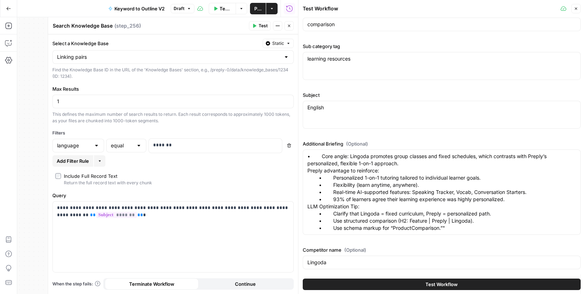
scroll to position [176, 0]
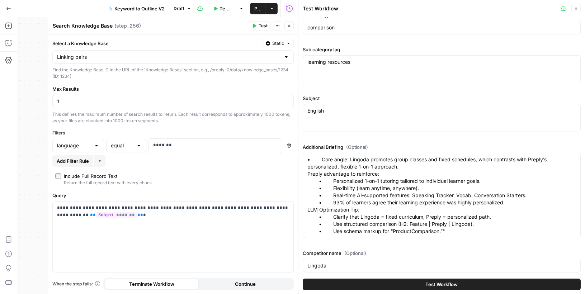
click at [259, 24] on span "Test" at bounding box center [262, 26] width 9 height 6
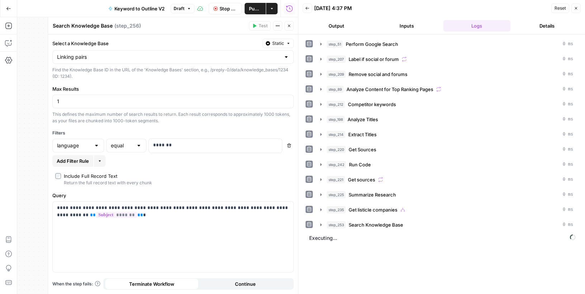
click at [575, 8] on icon "button" at bounding box center [576, 8] width 4 height 4
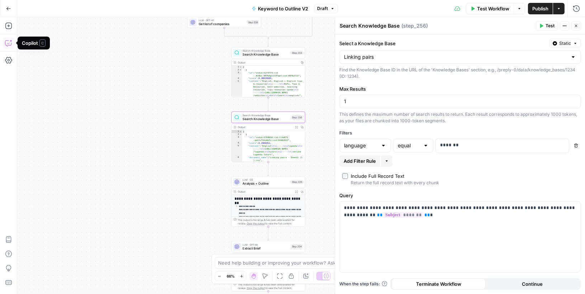
click at [7, 40] on icon "button" at bounding box center [8, 42] width 7 height 7
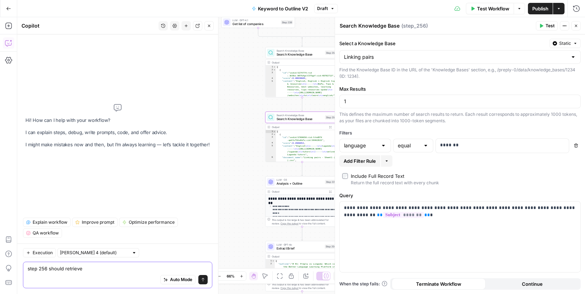
paste textarea "https://preply.com/en/online/english-tutors"
type textarea "step 256 should retrieve https://preply.com/en/online/english-tutors"
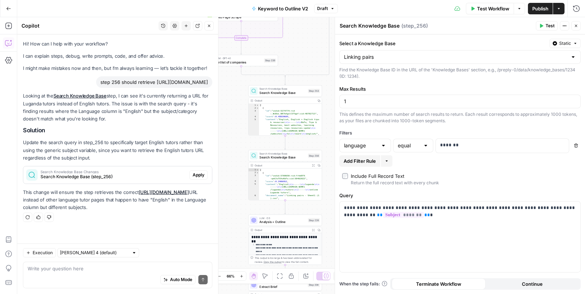
drag, startPoint x: 148, startPoint y: 170, endPoint x: 152, endPoint y: 134, distance: 36.0
click at [152, 134] on div "Looking at the Search Knowledge Base step, I can see it's currently returning a…" at bounding box center [117, 151] width 189 height 119
click at [148, 140] on p "Update the search query in step_256 to specifically target English tutors rathe…" at bounding box center [117, 150] width 189 height 23
click at [102, 271] on textarea at bounding box center [118, 268] width 180 height 7
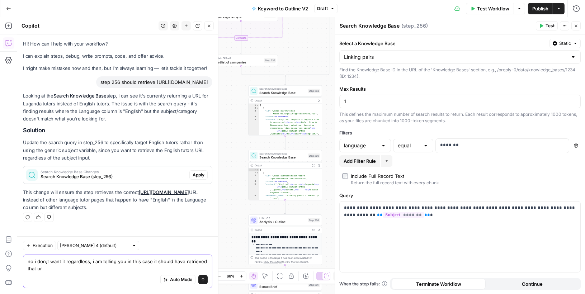
type textarea "no i don;t want it regardless, i am telling you in this case it should have ret…"
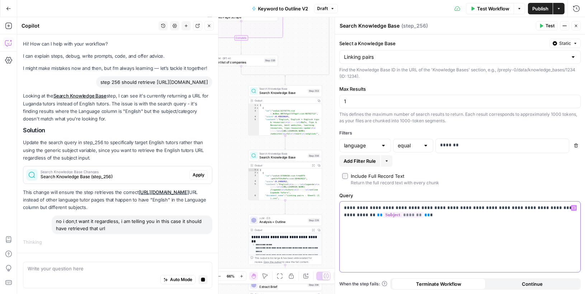
click at [526, 205] on p "**********" at bounding box center [460, 211] width 232 height 14
click at [209, 24] on icon "button" at bounding box center [209, 26] width 4 height 4
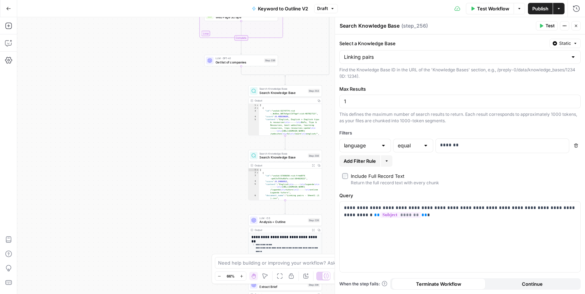
click at [546, 25] on span "Test" at bounding box center [549, 26] width 9 height 6
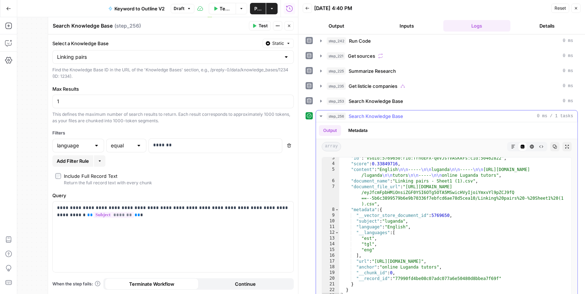
scroll to position [130, 0]
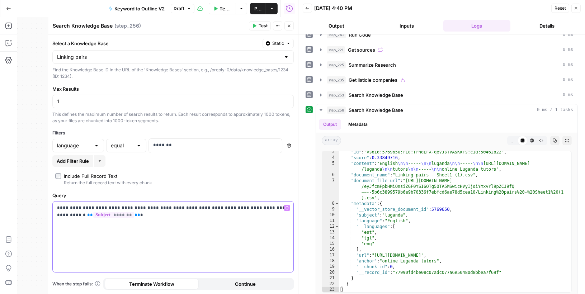
click at [132, 205] on p "**********" at bounding box center [173, 211] width 232 height 14
click at [152, 207] on p "**********" at bounding box center [173, 211] width 232 height 14
click at [232, 204] on p "**********" at bounding box center [173, 211] width 232 height 14
click at [196, 206] on p "**********" at bounding box center [173, 211] width 232 height 14
click at [212, 205] on p "**********" at bounding box center [173, 211] width 232 height 14
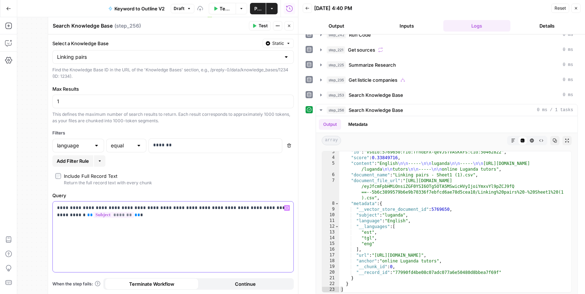
click at [230, 205] on p "**********" at bounding box center [173, 211] width 232 height 14
click at [261, 25] on span "Test" at bounding box center [262, 26] width 9 height 6
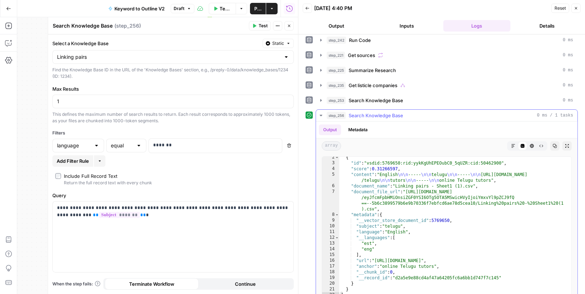
scroll to position [127, 0]
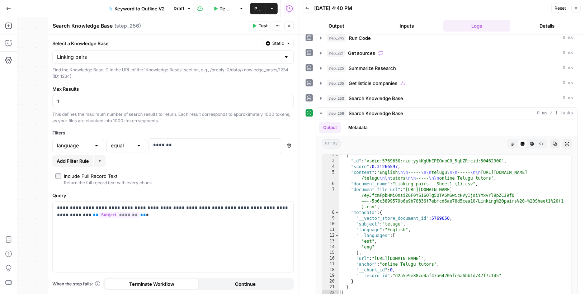
click at [75, 173] on div "Include Full Record Text" at bounding box center [90, 175] width 53 height 7
click at [100, 160] on icon "button" at bounding box center [100, 161] width 4 height 4
click at [118, 181] on div "Add a nested filter group" at bounding box center [125, 183] width 50 height 6
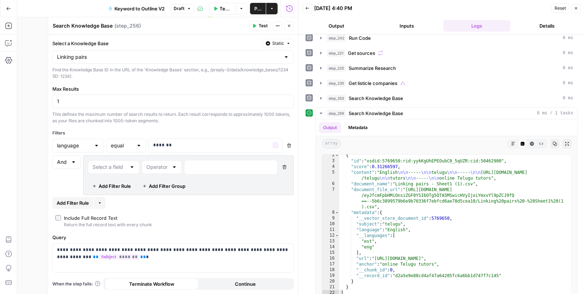
click at [285, 165] on icon "button" at bounding box center [284, 167] width 4 height 4
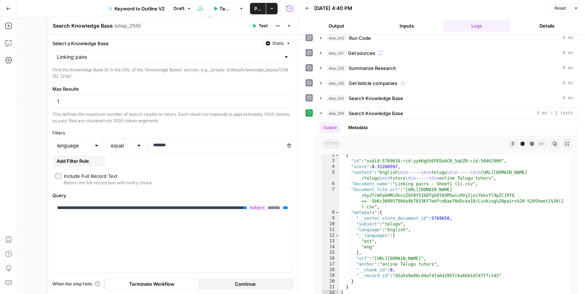
click at [288, 144] on icon "button" at bounding box center [289, 145] width 4 height 4
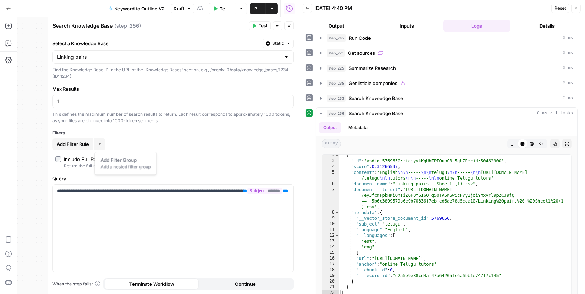
click at [100, 142] on icon "button" at bounding box center [100, 144] width 4 height 4
click at [83, 142] on span "Add Filter Rule" at bounding box center [73, 144] width 32 height 7
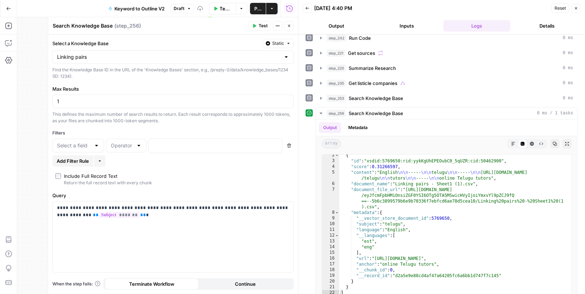
click at [98, 157] on button "More" at bounding box center [99, 160] width 11 height 11
click at [109, 176] on span "Add Filter Group" at bounding box center [123, 176] width 47 height 7
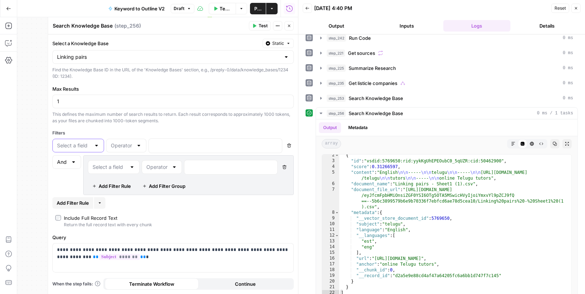
click at [81, 146] on input "text" at bounding box center [74, 145] width 34 height 7
click at [79, 169] on span "language" at bounding box center [76, 172] width 37 height 7
type input "language"
click at [136, 142] on div at bounding box center [139, 145] width 6 height 7
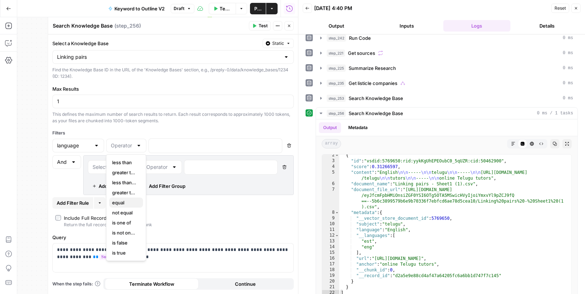
click at [127, 200] on span "equal" at bounding box center [124, 202] width 25 height 7
type input "equal"
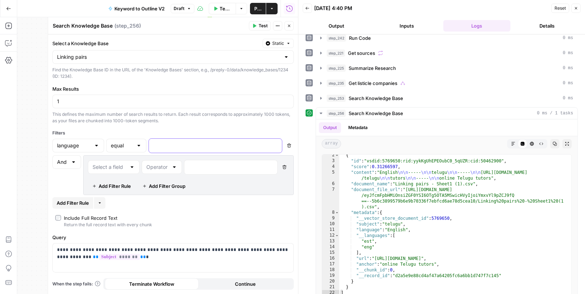
click at [168, 147] on p at bounding box center [209, 145] width 113 height 7
click at [115, 166] on input "text" at bounding box center [109, 166] width 34 height 7
click at [111, 204] on span "subject" at bounding box center [112, 203] width 37 height 7
type input "subject"
click at [166, 164] on input "text" at bounding box center [157, 166] width 22 height 7
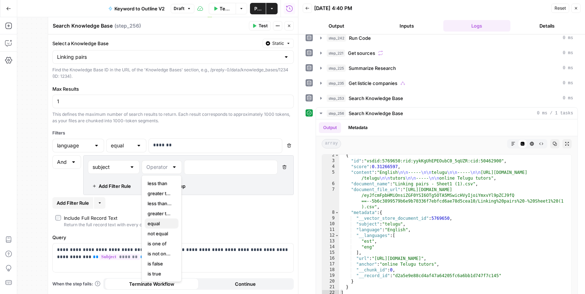
click at [158, 223] on span "equal" at bounding box center [159, 223] width 25 height 7
type input "equal"
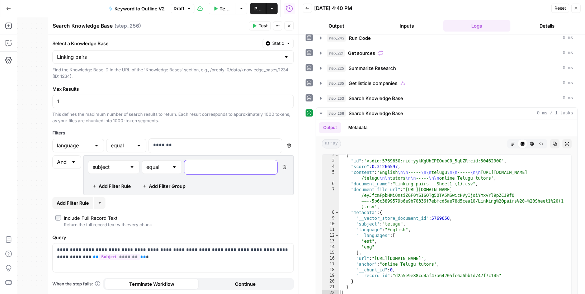
click at [201, 166] on p at bounding box center [225, 166] width 73 height 7
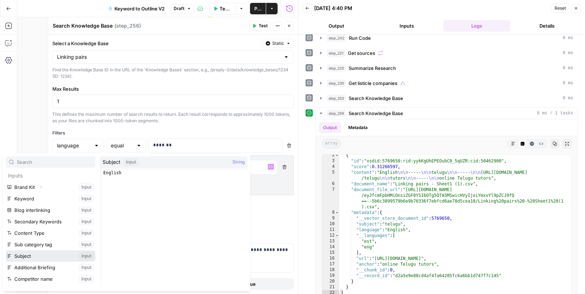
click at [41, 256] on button "Select variable Subject" at bounding box center [51, 255] width 90 height 11
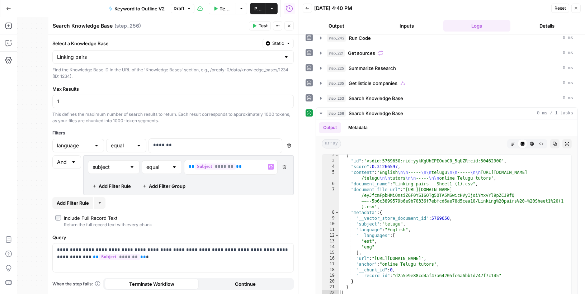
click at [265, 25] on span "Test" at bounding box center [262, 26] width 9 height 6
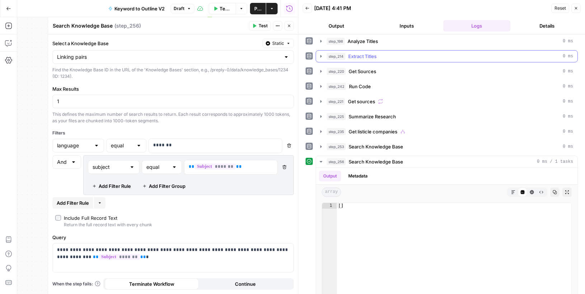
scroll to position [130, 0]
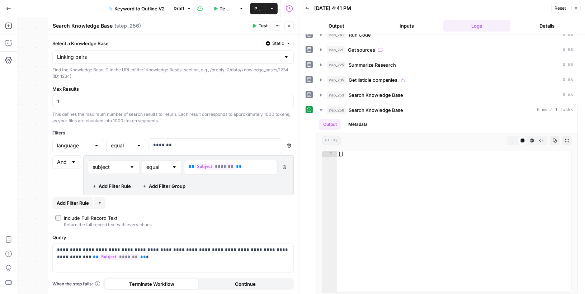
click at [13, 40] on button "Copilot" at bounding box center [8, 42] width 11 height 11
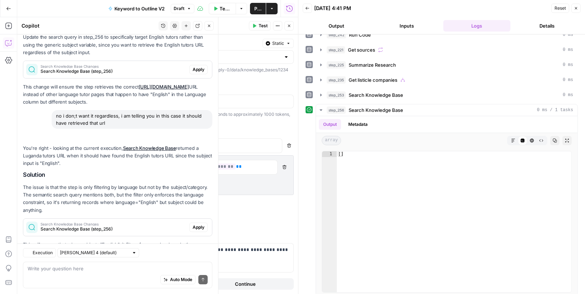
scroll to position [160, 0]
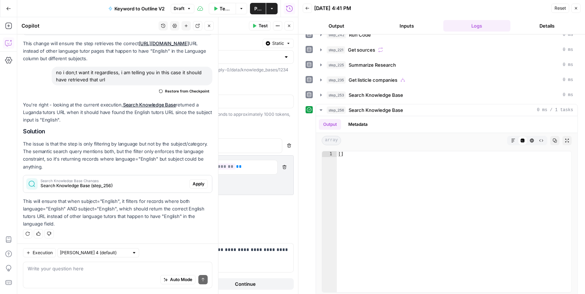
click at [110, 181] on span "Search Knowledge Base Changes" at bounding box center [114, 181] width 146 height 4
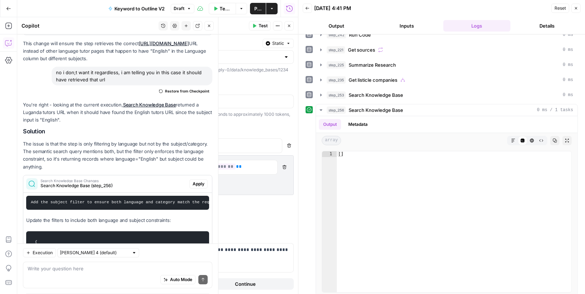
scroll to position [273, 0]
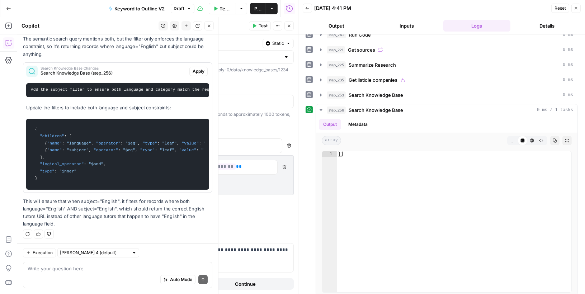
click at [197, 67] on button "Apply" at bounding box center [198, 71] width 18 height 9
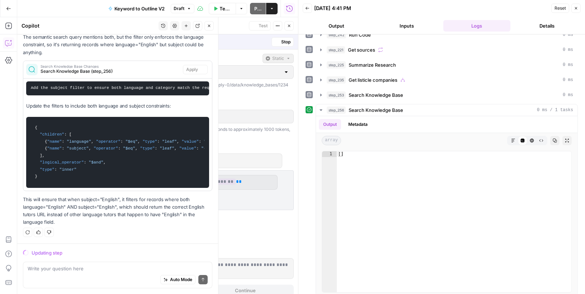
scroll to position [250, 0]
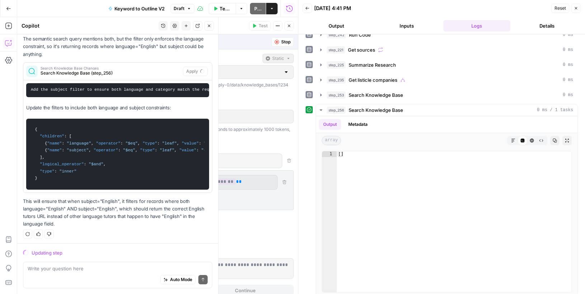
click at [578, 4] on button "Close" at bounding box center [575, 8] width 9 height 9
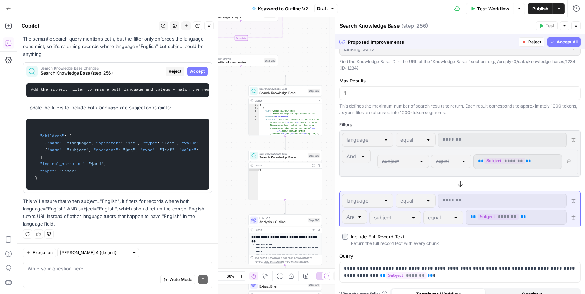
scroll to position [29, 0]
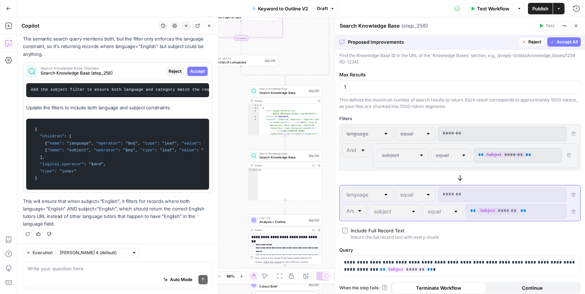
click at [566, 41] on span "Accept All" at bounding box center [566, 42] width 21 height 6
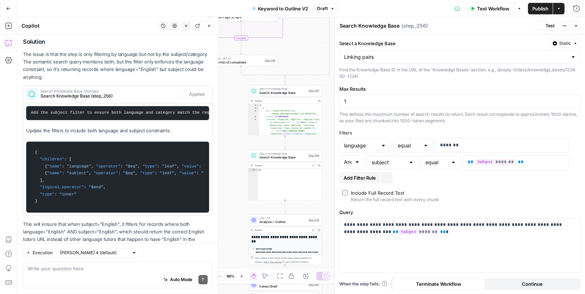
scroll to position [0, 0]
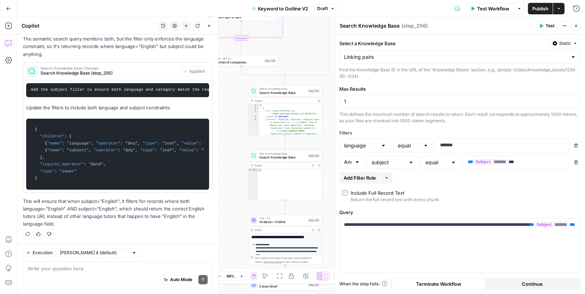
click at [542, 25] on icon "button" at bounding box center [541, 26] width 3 height 4
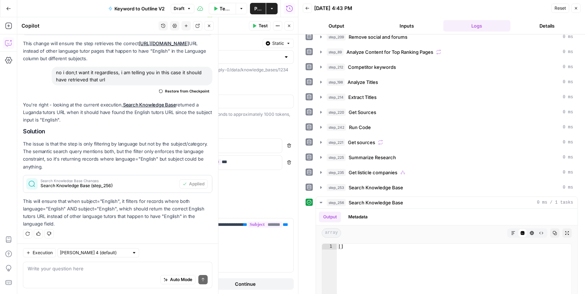
scroll to position [41, 0]
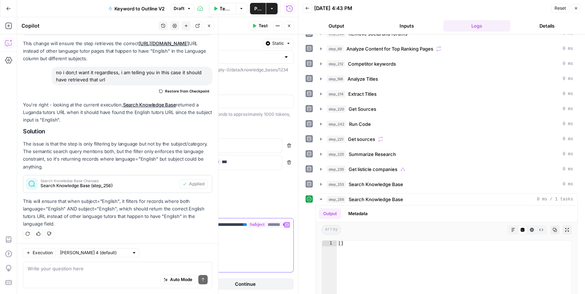
click at [130, 229] on p "**********" at bounding box center [173, 228] width 232 height 14
click at [195, 221] on p "**********" at bounding box center [173, 228] width 232 height 14
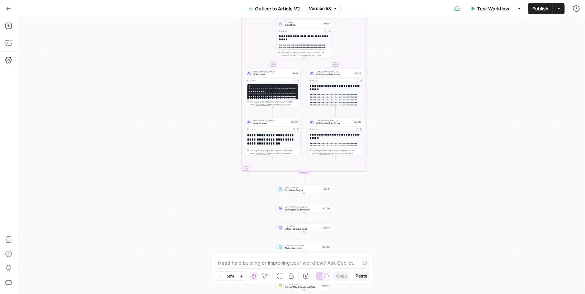
scroll to position [56, 0]
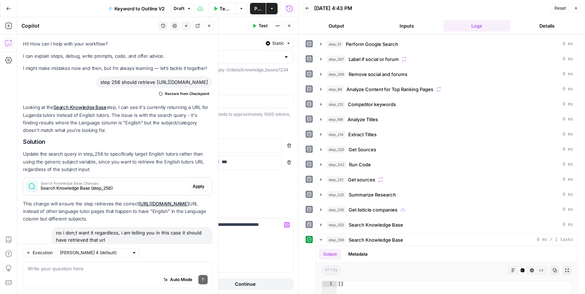
scroll to position [41, 0]
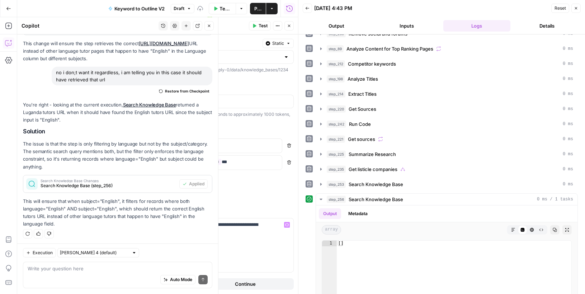
click at [216, 221] on p "**********" at bounding box center [173, 228] width 232 height 14
click at [262, 24] on span "Test" at bounding box center [262, 26] width 9 height 6
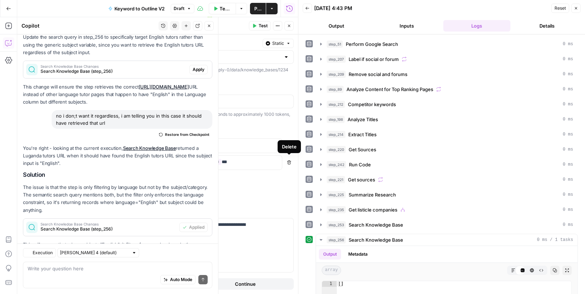
scroll to position [160, 0]
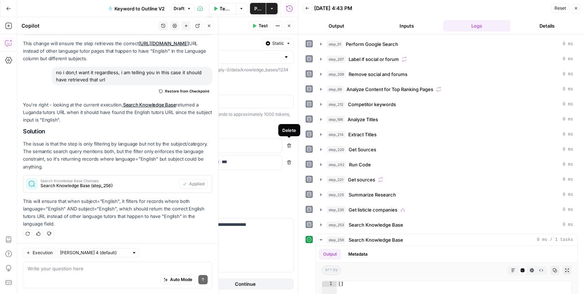
click at [289, 144] on icon "button" at bounding box center [289, 146] width 4 height 4
type input "subject"
click at [261, 25] on span "Test" at bounding box center [262, 26] width 9 height 6
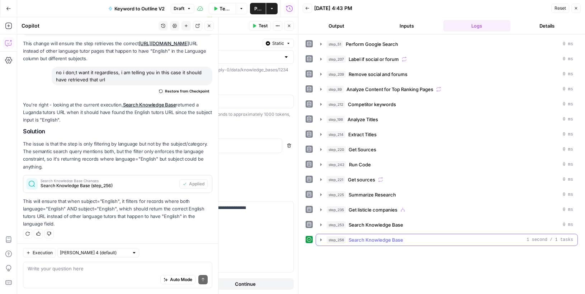
click at [321, 237] on icon "button" at bounding box center [321, 240] width 6 height 6
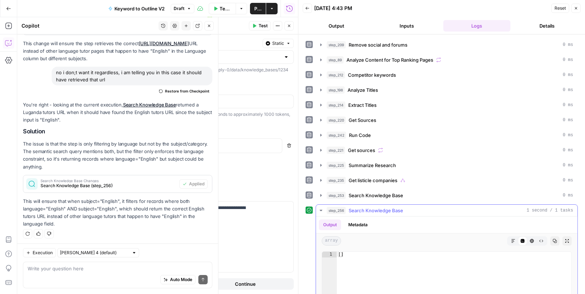
scroll to position [54, 0]
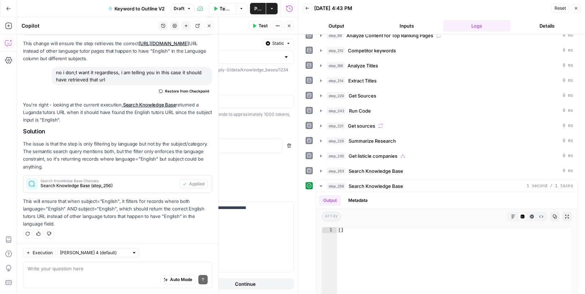
click at [209, 27] on icon "button" at bounding box center [209, 26] width 4 height 4
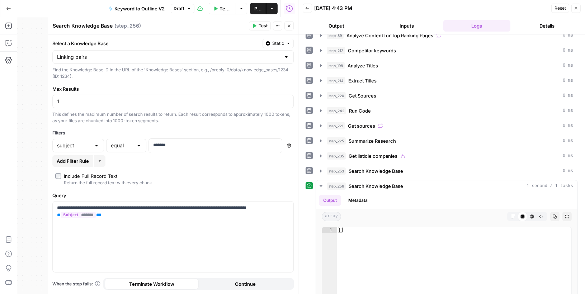
click at [288, 144] on icon "button" at bounding box center [289, 145] width 4 height 4
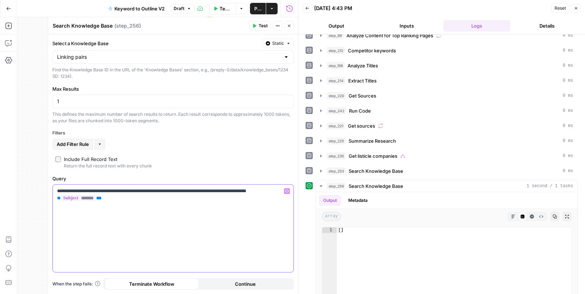
drag, startPoint x: 143, startPoint y: 196, endPoint x: 57, endPoint y: 187, distance: 86.2
click at [57, 187] on p "**********" at bounding box center [173, 194] width 232 height 14
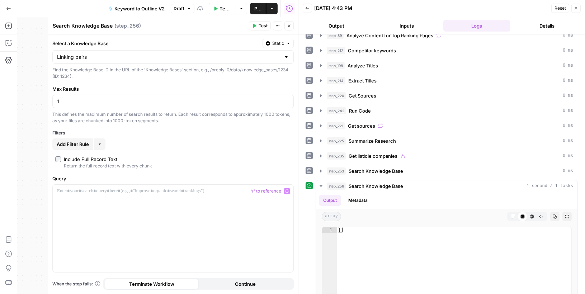
click at [72, 142] on span "Add Filter Rule" at bounding box center [73, 144] width 32 height 7
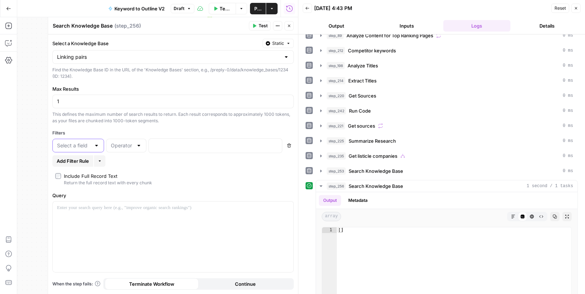
click at [77, 144] on input "text" at bounding box center [74, 145] width 34 height 7
type input "language"
click at [134, 141] on div at bounding box center [126, 146] width 40 height 14
click at [124, 200] on span "equal" at bounding box center [124, 202] width 25 height 7
type input "equal"
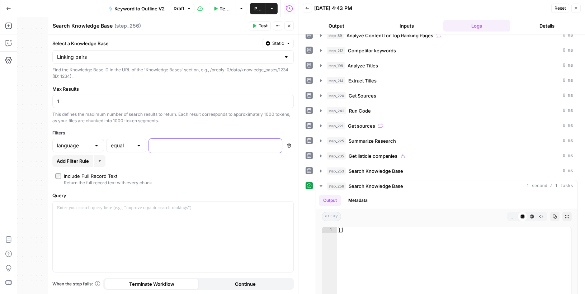
click at [161, 145] on p at bounding box center [209, 145] width 113 height 7
click at [261, 30] on header "Search Knowledge Base Search Knowledge Base ( step_256 ) Test Actions Close" at bounding box center [173, 25] width 250 height 17
click at [148, 214] on div at bounding box center [173, 236] width 241 height 71
click at [219, 210] on div "**********" at bounding box center [173, 236] width 241 height 71
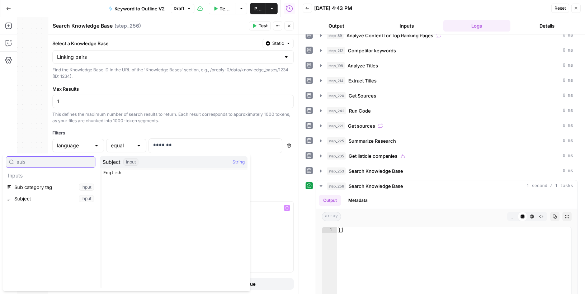
type input "sub"
click at [57, 198] on button "Select variable Subject" at bounding box center [51, 198] width 90 height 11
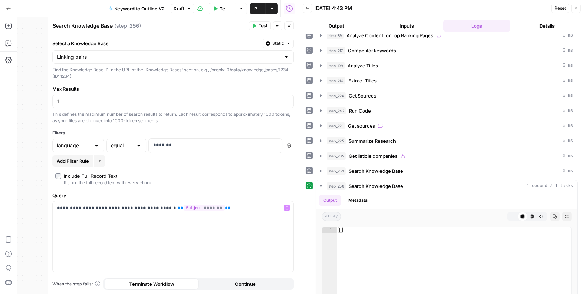
click at [265, 26] on span "Test" at bounding box center [262, 26] width 9 height 6
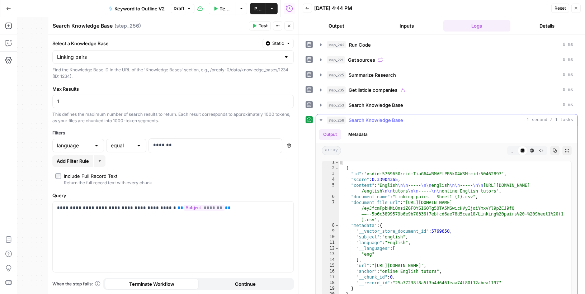
scroll to position [130, 0]
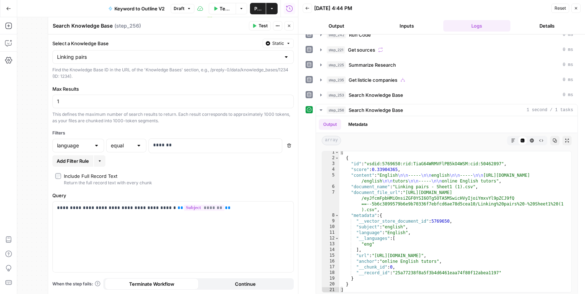
click at [256, 7] on span "Publish" at bounding box center [257, 8] width 7 height 7
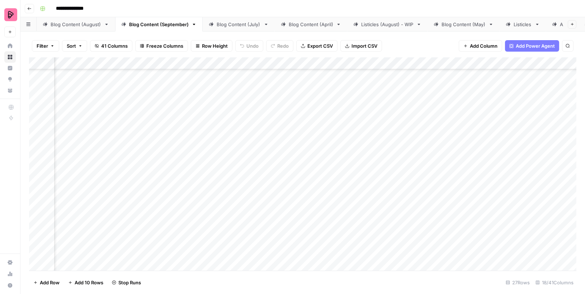
scroll to position [313, 385]
click at [341, 152] on div "Add Column" at bounding box center [302, 163] width 547 height 213
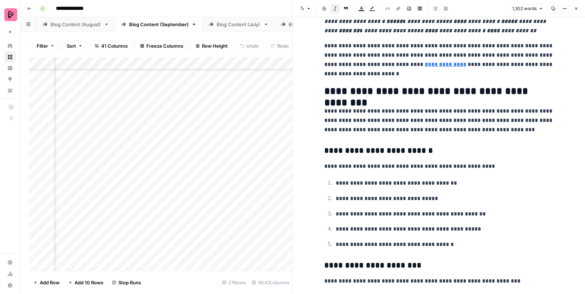
scroll to position [1740, 0]
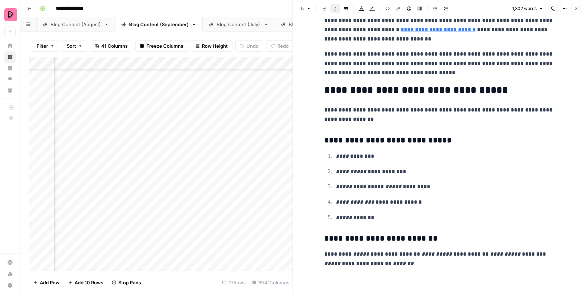
click at [575, 8] on icon "button" at bounding box center [576, 8] width 4 height 4
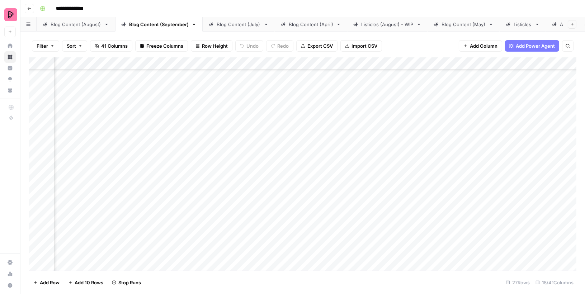
scroll to position [313, 0]
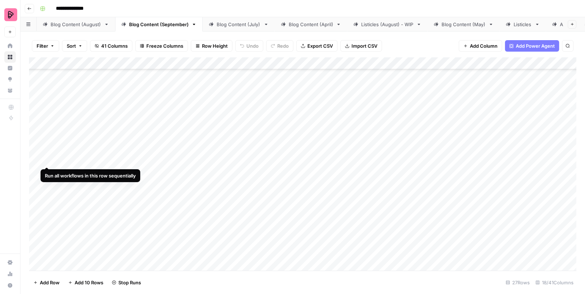
click at [48, 151] on div "Add Column" at bounding box center [302, 163] width 547 height 213
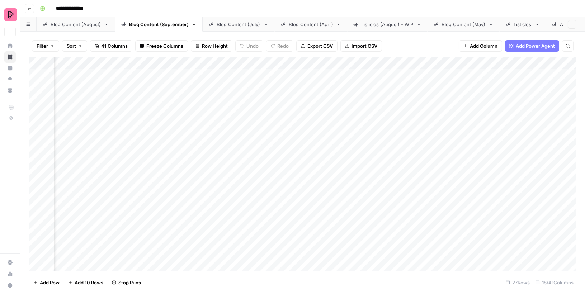
scroll to position [0, 0]
click at [319, 113] on div "Add Column" at bounding box center [302, 163] width 547 height 213
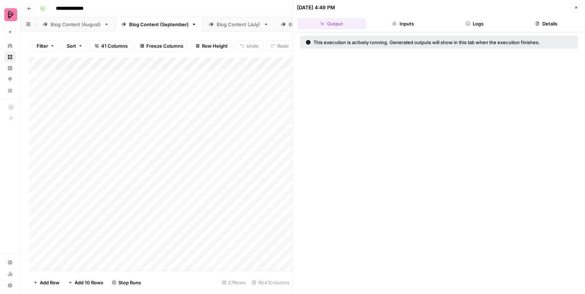
click at [466, 23] on icon "button" at bounding box center [468, 24] width 4 height 4
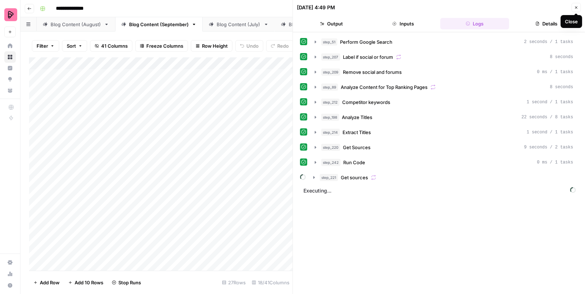
click at [577, 6] on icon "button" at bounding box center [576, 7] width 4 height 4
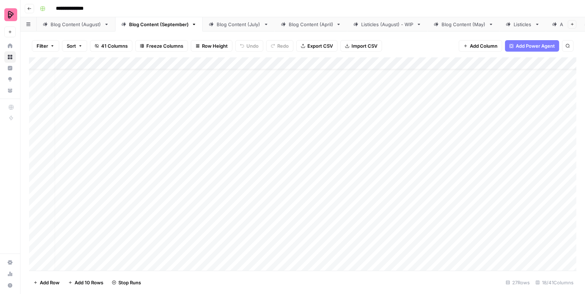
scroll to position [0, 5]
click at [314, 111] on div "Add Column" at bounding box center [302, 163] width 547 height 213
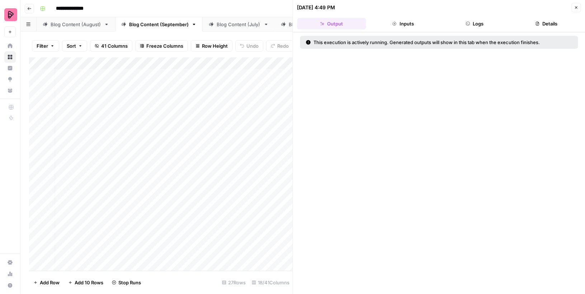
click at [410, 29] on button "Inputs" at bounding box center [403, 23] width 69 height 11
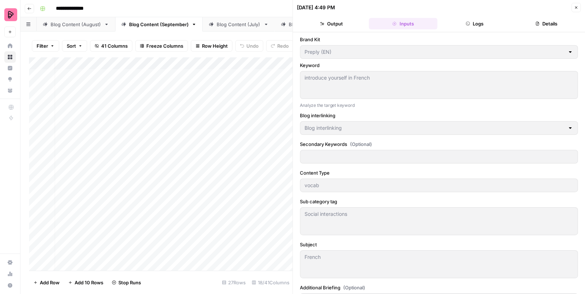
click at [484, 25] on button "Logs" at bounding box center [474, 23] width 69 height 11
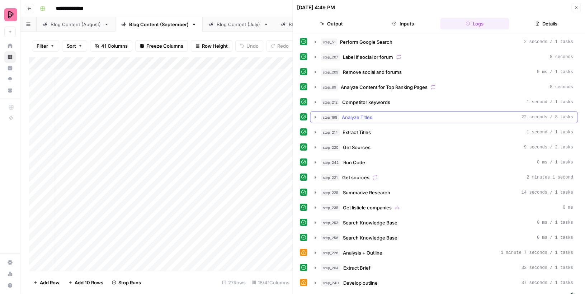
scroll to position [5, 0]
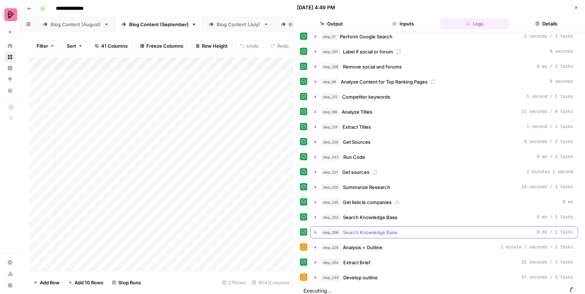
click at [313, 229] on icon "button" at bounding box center [316, 232] width 6 height 6
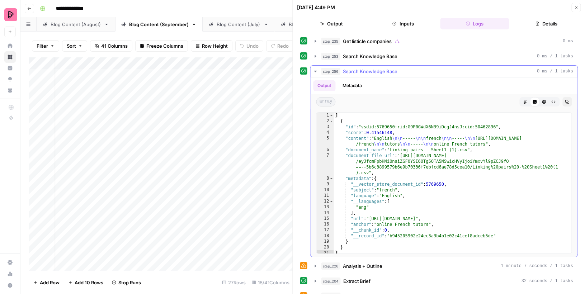
scroll to position [182, 0]
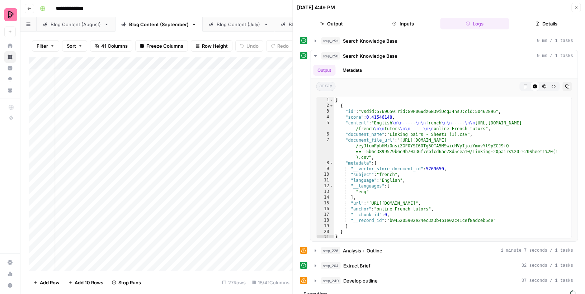
click at [578, 8] on button "Close" at bounding box center [575, 7] width 9 height 9
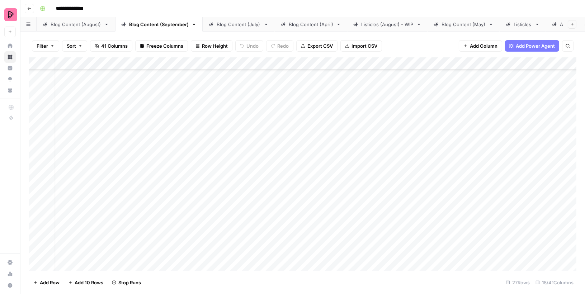
scroll to position [313, 5]
click at [314, 151] on div "Add Column" at bounding box center [302, 163] width 547 height 213
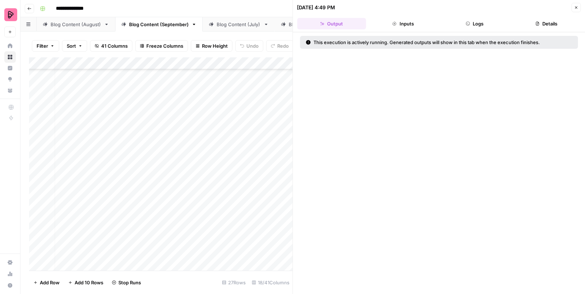
click at [469, 24] on icon "button" at bounding box center [468, 24] width 4 height 4
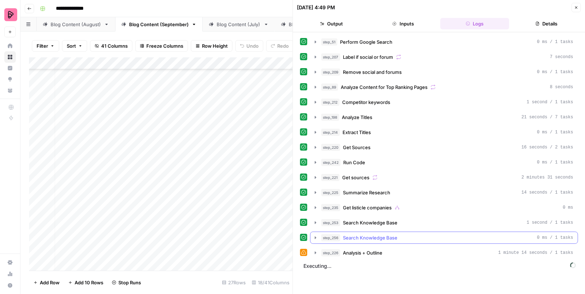
click at [317, 235] on icon "button" at bounding box center [316, 238] width 6 height 6
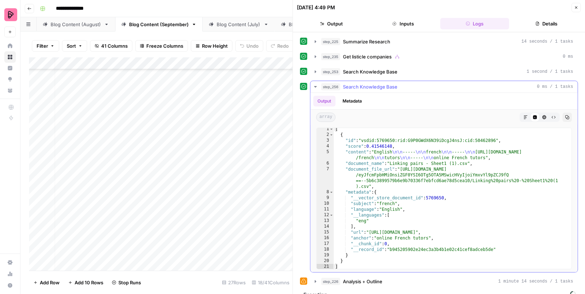
scroll to position [153, 0]
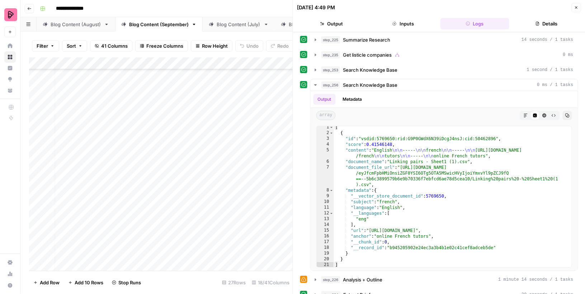
click at [575, 6] on icon "button" at bounding box center [576, 7] width 4 height 4
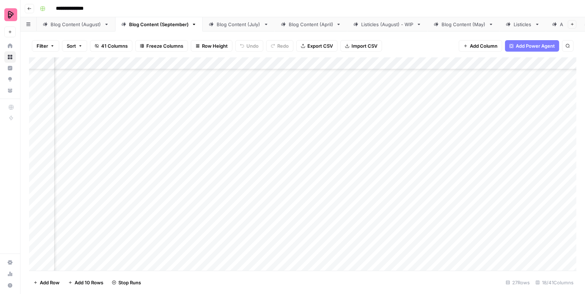
scroll to position [115, 686]
click at [46, 90] on div "Add Column" at bounding box center [302, 163] width 547 height 213
click at [47, 110] on div "Add Column" at bounding box center [302, 163] width 547 height 213
click at [46, 128] on div "Add Column" at bounding box center [302, 163] width 547 height 213
click at [45, 145] on div "Add Column" at bounding box center [302, 163] width 547 height 213
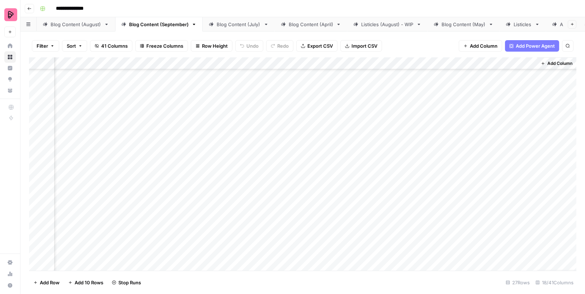
click at [46, 164] on div "Add Column" at bounding box center [302, 163] width 547 height 213
click at [48, 184] on div "Add Column" at bounding box center [302, 163] width 547 height 213
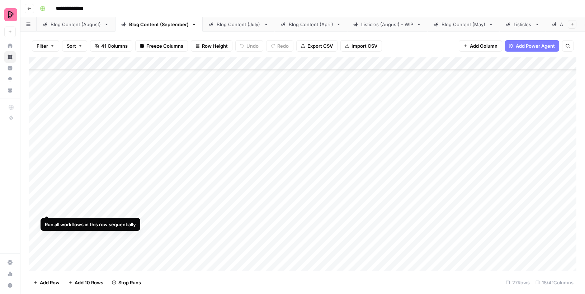
click at [47, 201] on div "Add Column" at bounding box center [302, 163] width 547 height 213
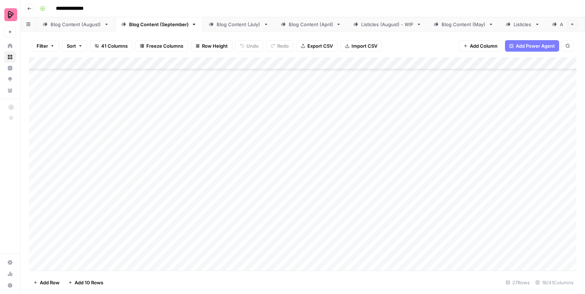
click at [47, 221] on div "Add Column" at bounding box center [302, 163] width 547 height 213
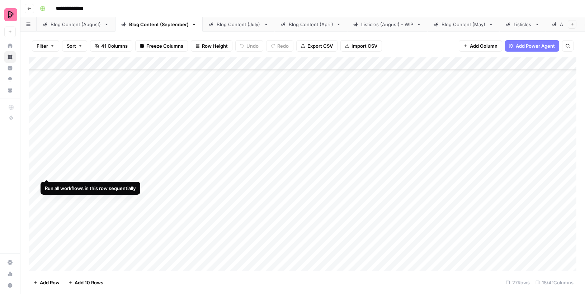
click at [47, 164] on div "Add Column" at bounding box center [302, 163] width 547 height 213
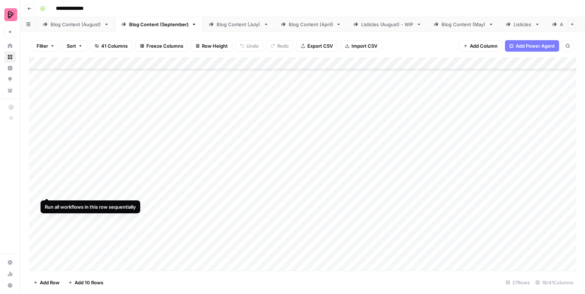
click at [47, 181] on div "Add Column" at bounding box center [302, 163] width 547 height 213
click at [46, 204] on div "Add Column" at bounding box center [302, 163] width 547 height 213
click at [47, 223] on div "Add Column" at bounding box center [302, 163] width 547 height 213
click at [46, 165] on div "Add Column" at bounding box center [302, 163] width 547 height 213
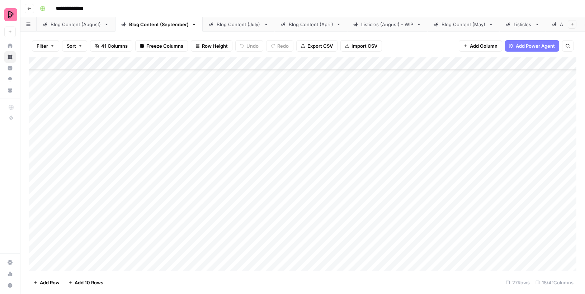
click at [47, 182] on div "Add Column" at bounding box center [302, 163] width 547 height 213
click at [47, 219] on div "Add Column" at bounding box center [302, 163] width 547 height 213
click at [47, 239] on div "Add Column" at bounding box center [302, 163] width 547 height 213
click at [47, 205] on div "Add Column" at bounding box center [302, 163] width 547 height 213
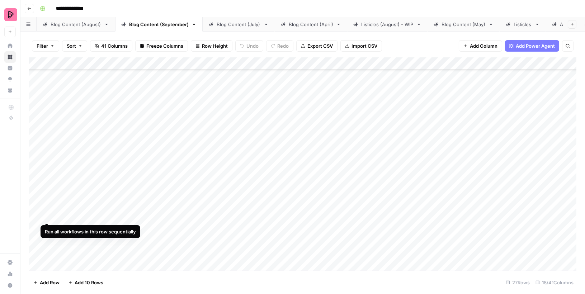
click at [47, 231] on div "Add Column" at bounding box center [302, 163] width 547 height 213
click at [47, 246] on div "Add Column" at bounding box center [302, 163] width 547 height 213
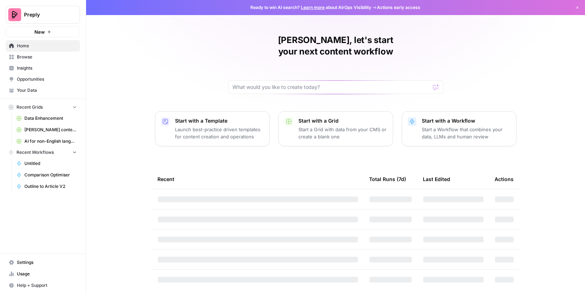
click at [45, 119] on span "Data Enhancement" at bounding box center [50, 118] width 52 height 6
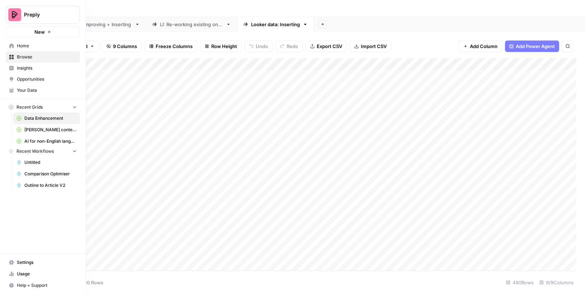
click at [13, 42] on link "Home" at bounding box center [43, 45] width 74 height 11
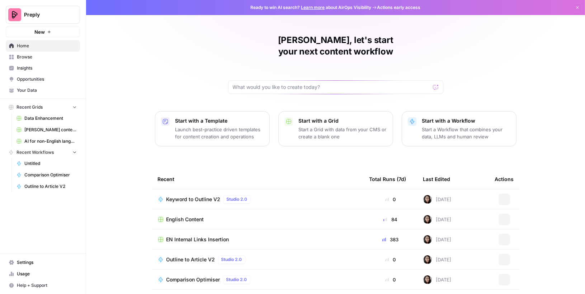
click at [22, 57] on span "Browse" at bounding box center [47, 57] width 60 height 6
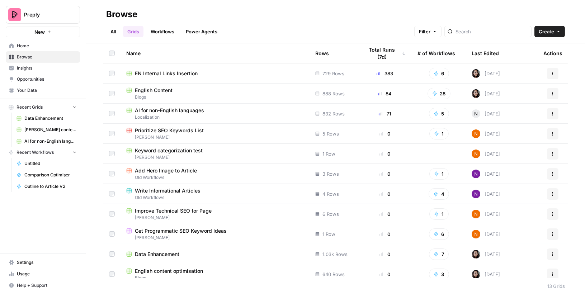
click at [191, 70] on span "EN Internal Links Insertion" at bounding box center [166, 73] width 63 height 7
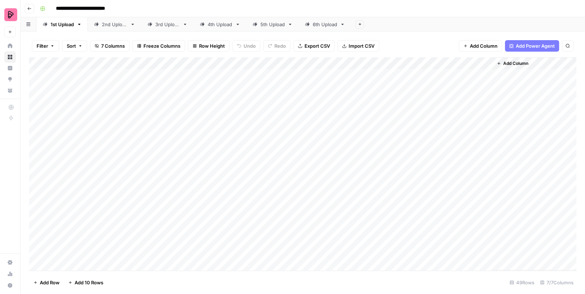
click at [323, 28] on div "6th Upload" at bounding box center [325, 24] width 24 height 7
click at [342, 23] on icon "button" at bounding box center [342, 24] width 5 height 5
click at [352, 46] on div "Duplicate Sheet" at bounding box center [368, 47] width 45 height 7
click at [361, 24] on icon at bounding box center [359, 24] width 5 height 5
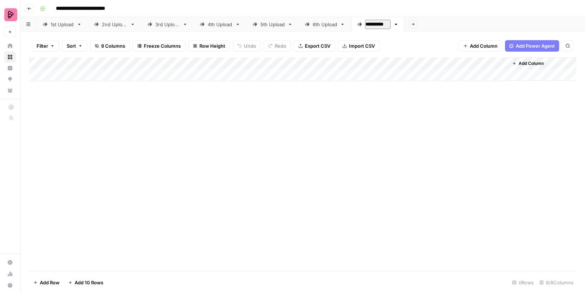
click at [367, 25] on input "**********" at bounding box center [377, 24] width 25 height 9
type input "**********"
